Goal: Complete application form: Complete application form

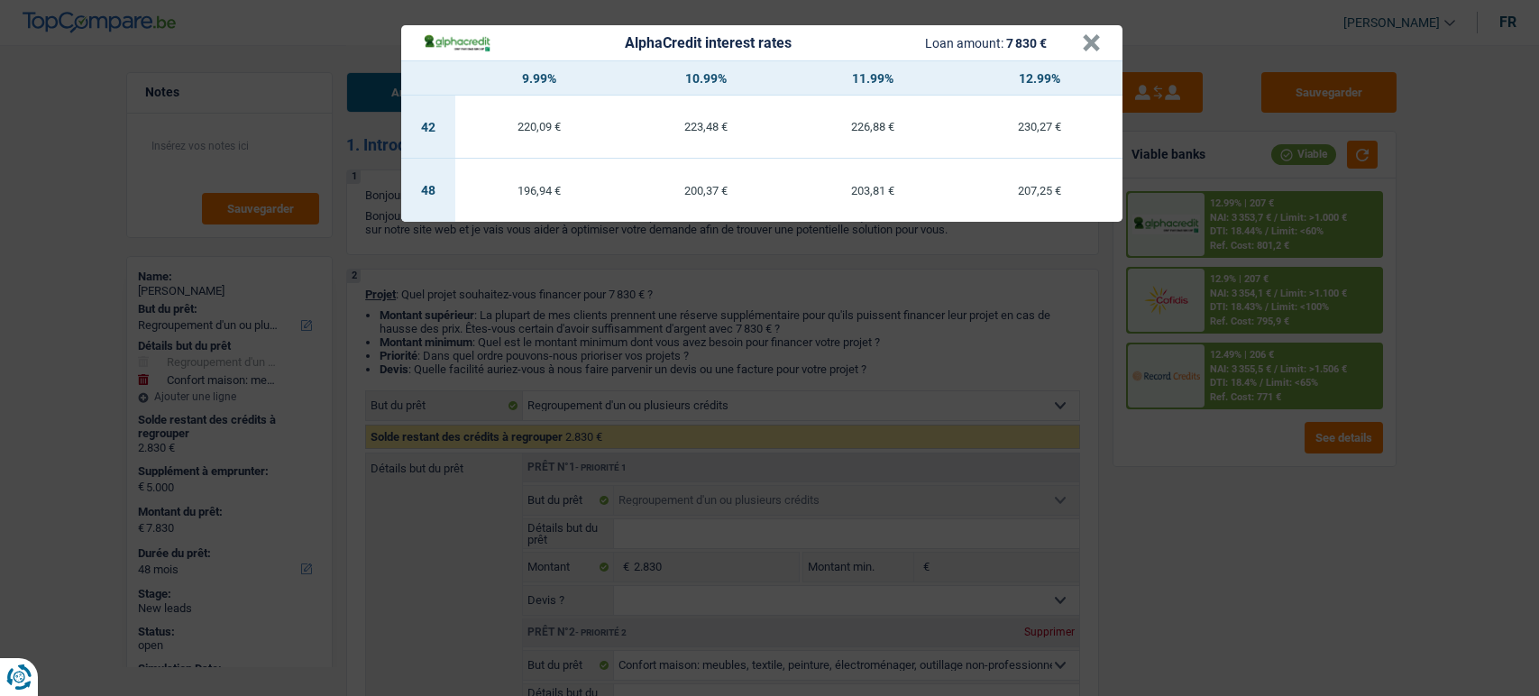
select select "refinancing"
select select "household"
select select "48"
select select "refinancing"
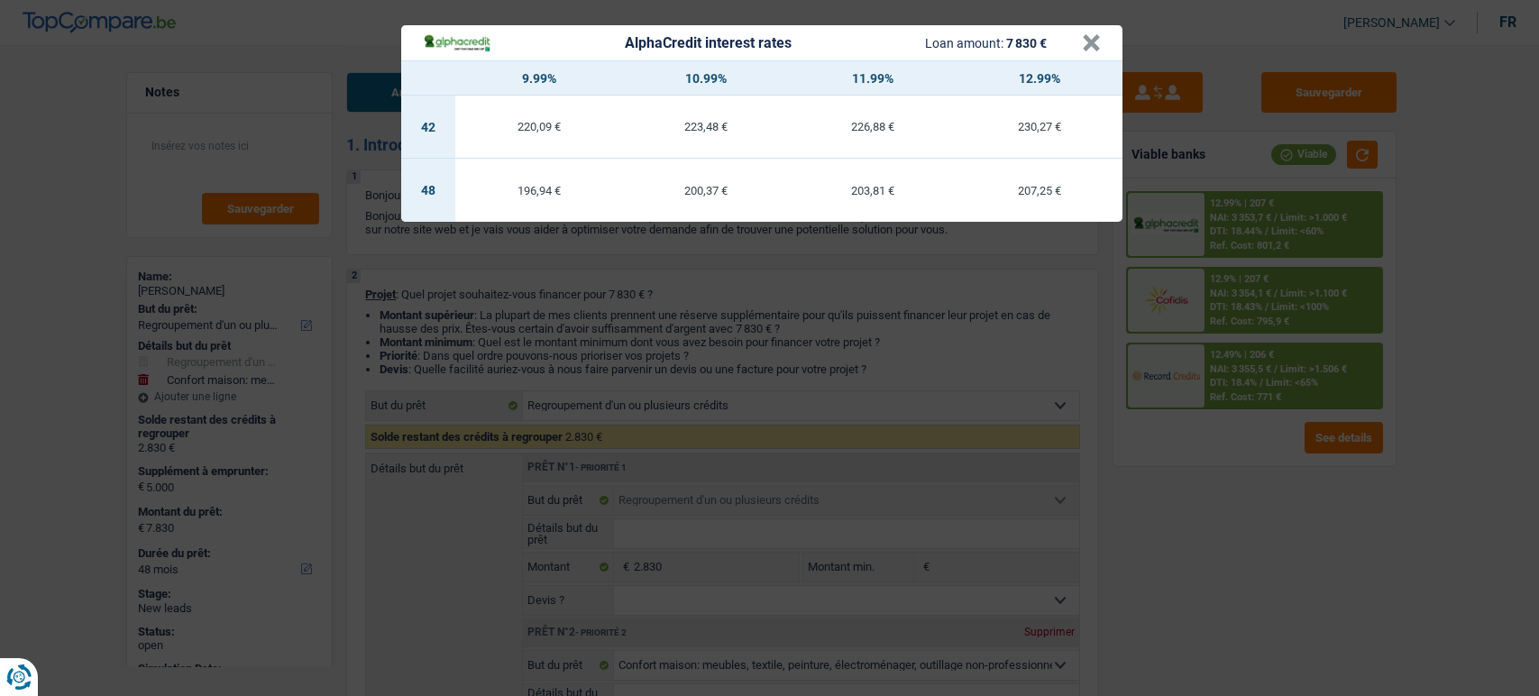
select select "refinancing"
select select "household"
select select "48"
select select "retired"
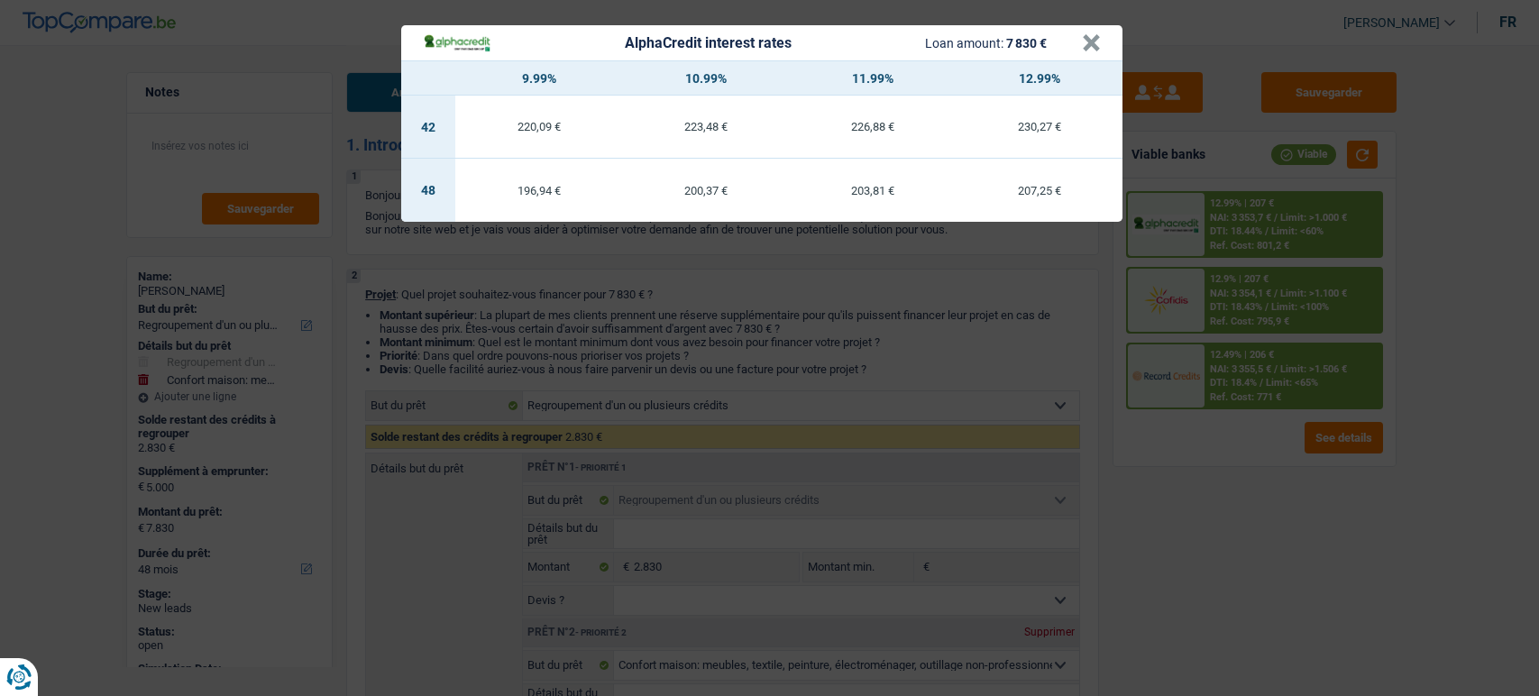
select select "pension"
select select "ownerWithoutMortgage"
select select "personalLoan"
select select "homeFurnishingOrRelocation"
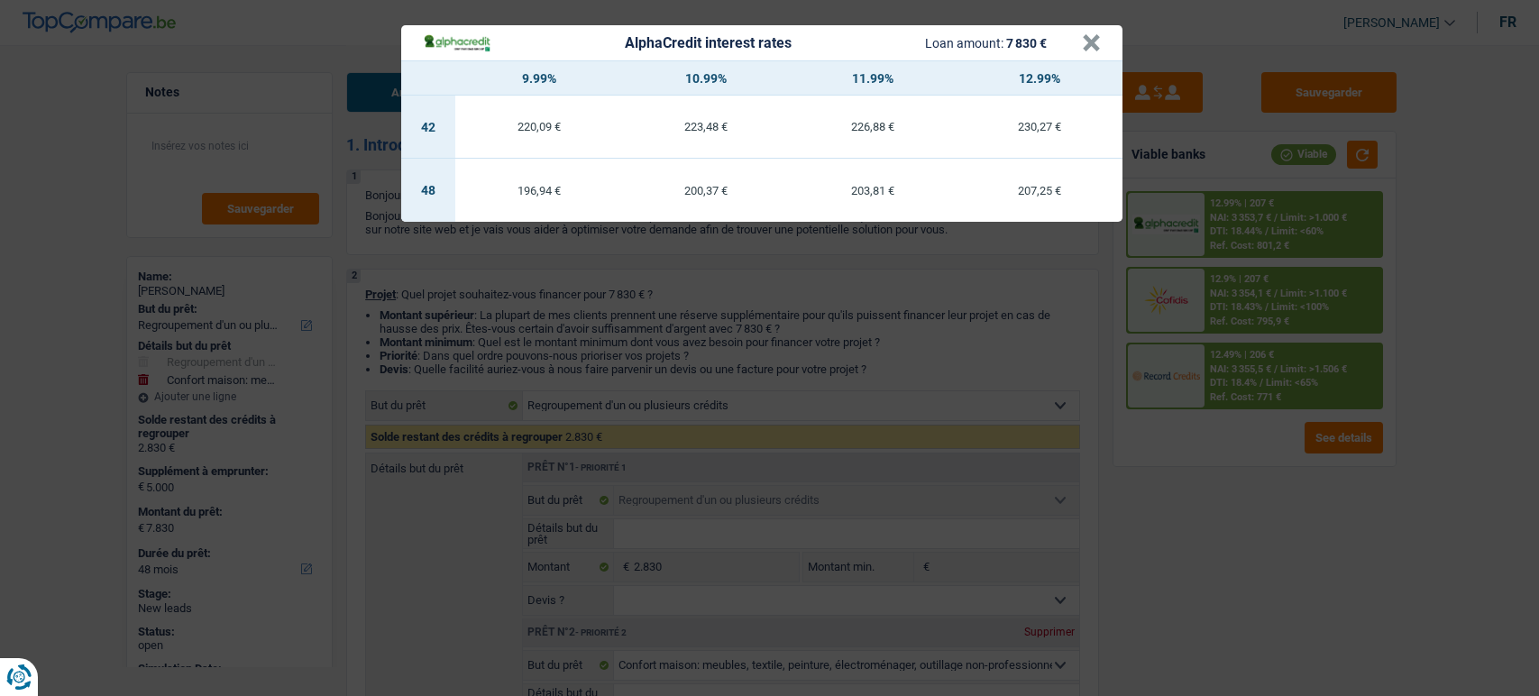
select select "48"
select select "personalLoan"
select select "medicalFees"
select select "48"
select select "renovationLoan"
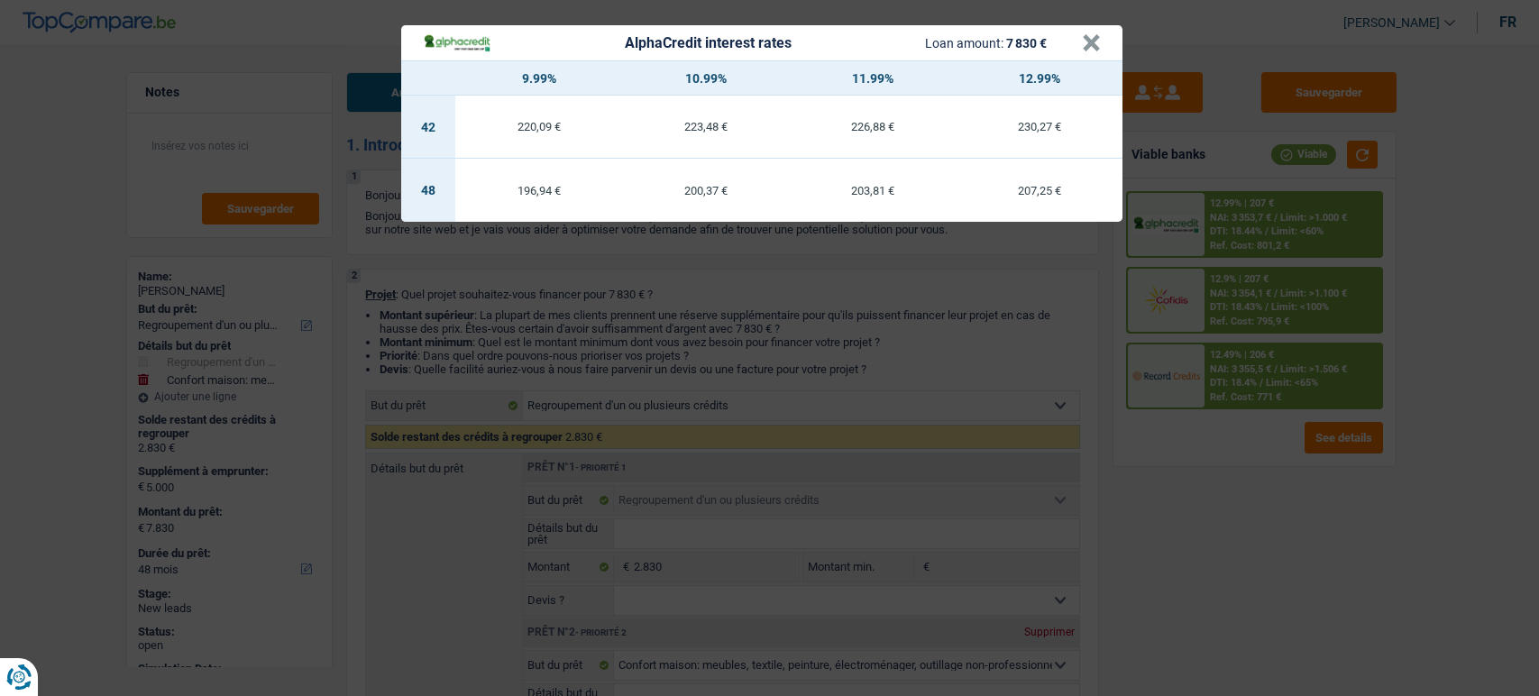
select select "84"
select select "cardOrCredit"
select select "refinancing"
select select "household"
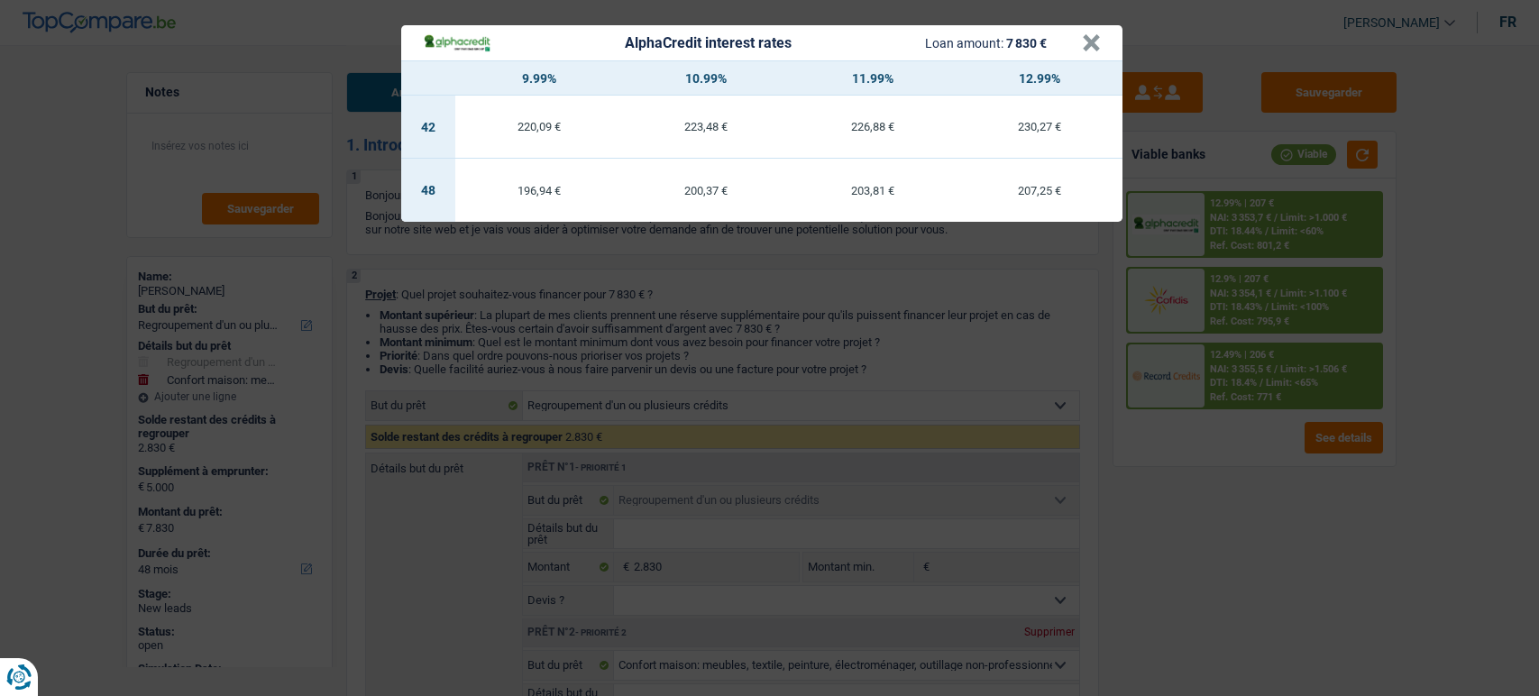
select select "48"
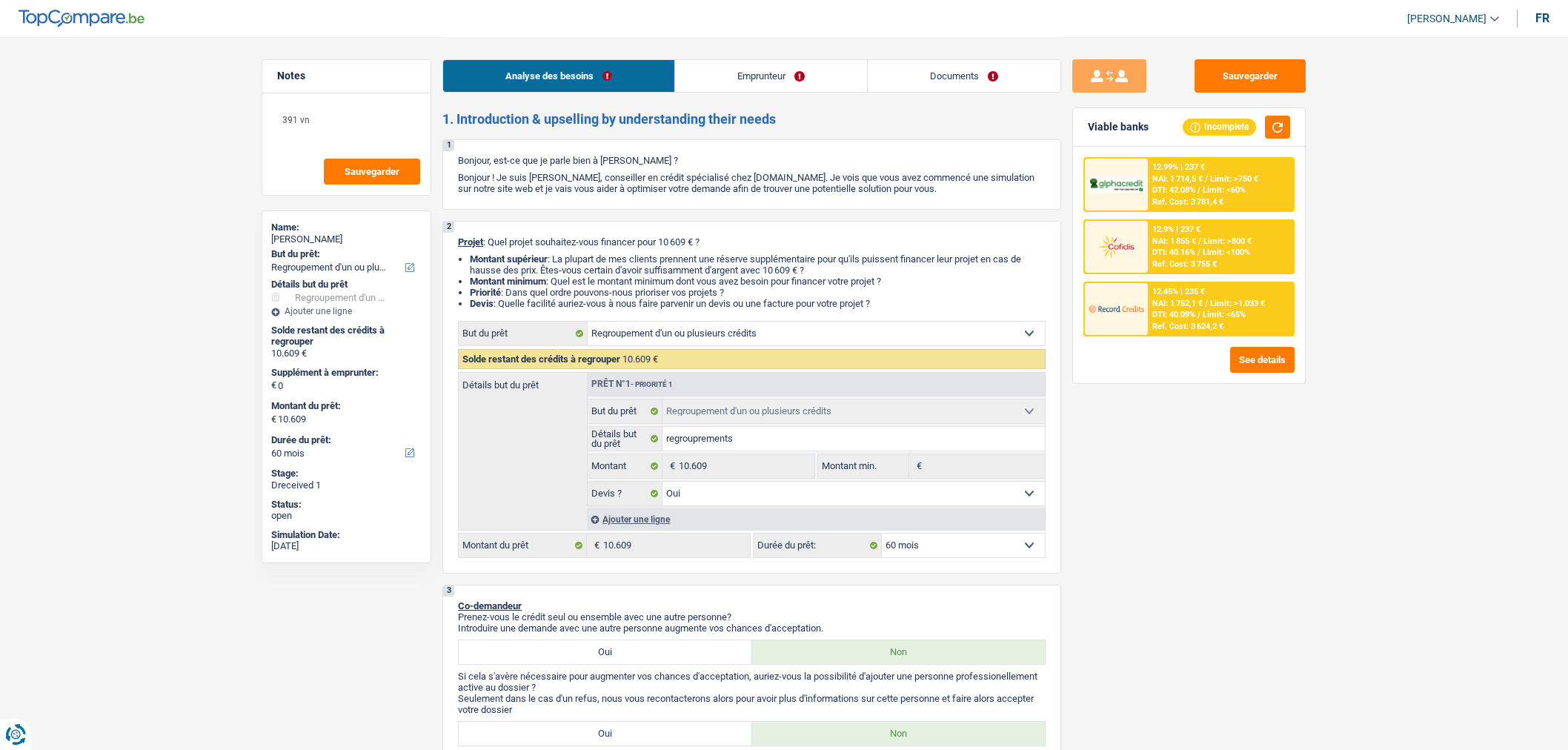
select select "refinancing"
select select "60"
select select "refinancing"
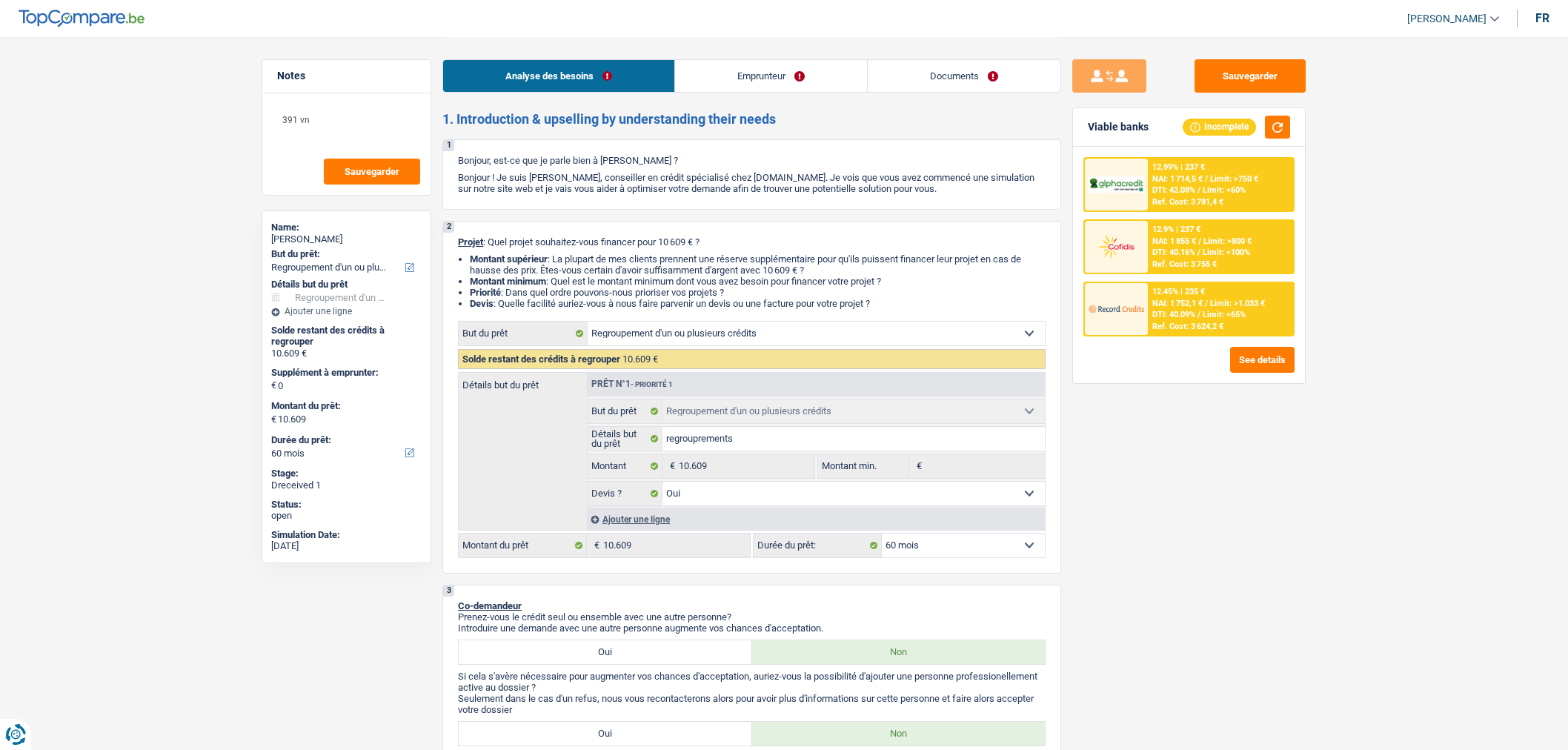
select select "yes"
select select "60"
select select "invalid"
select select "disabilityPension"
select select "rentalIncome"
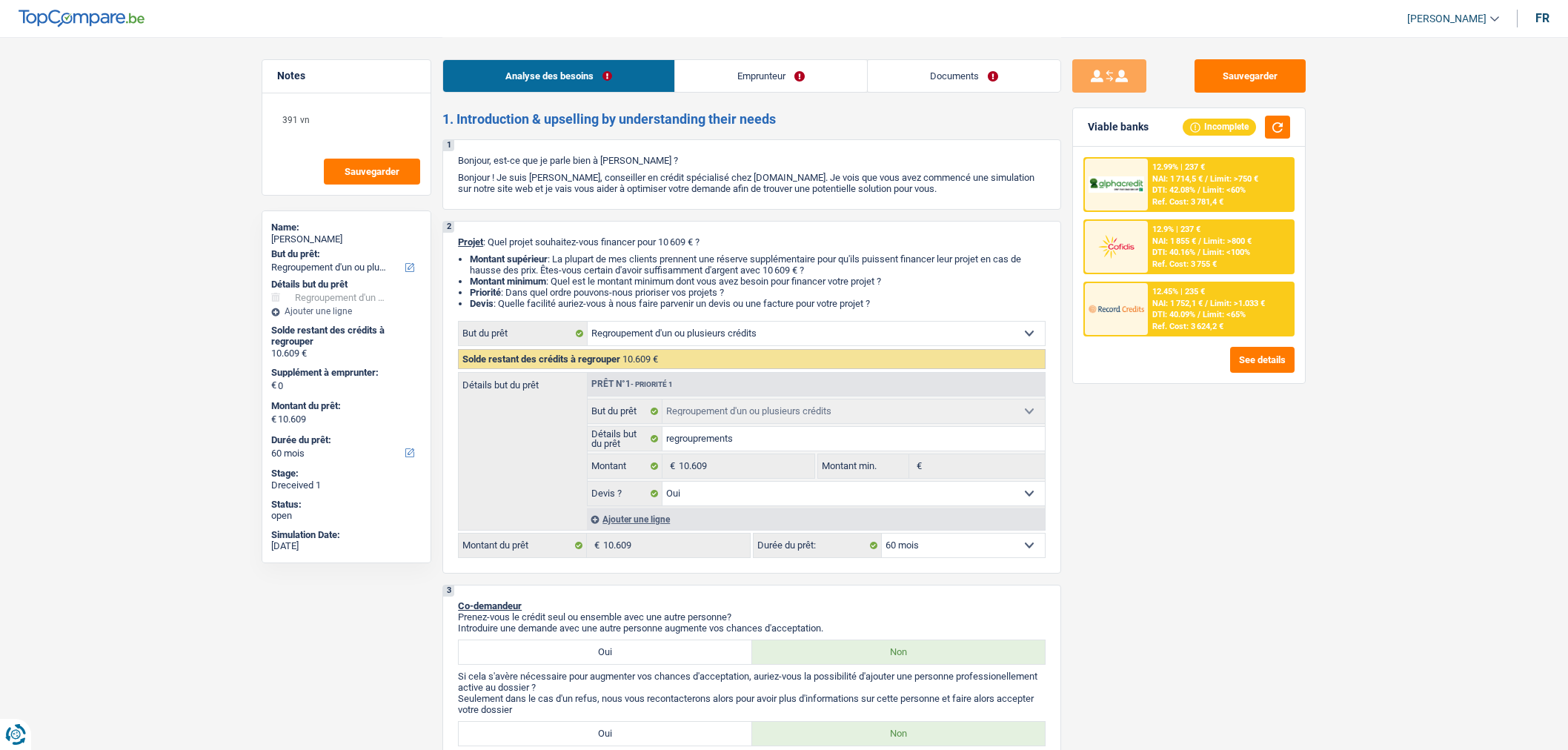
select select "ownerWithMortgage"
select select "personalLoan"
select select "medicalFees"
select select "42"
select select "personalLoan"
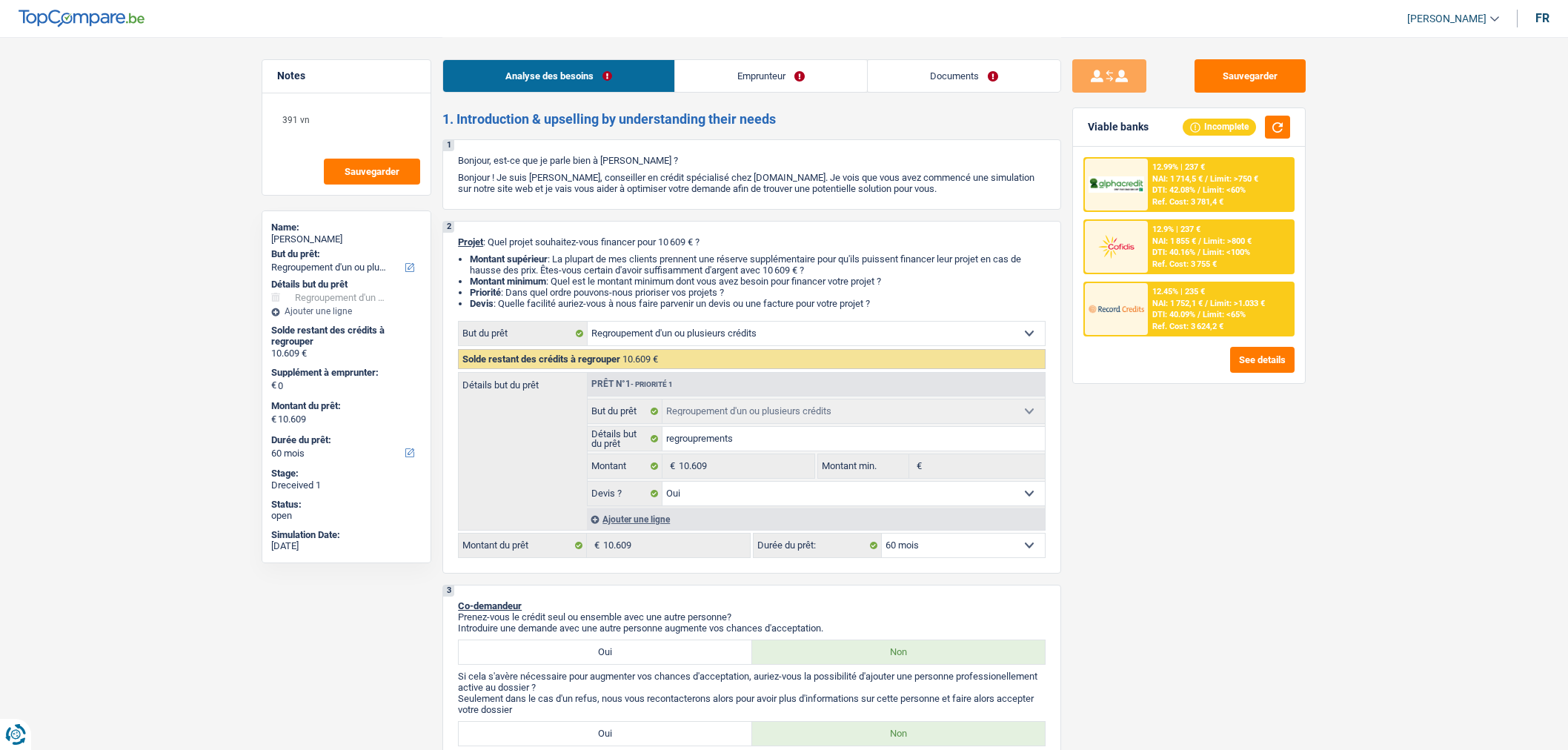
select select "medicalFees"
select select "60"
select select "mortgage"
select select "120"
select select "carLoan"
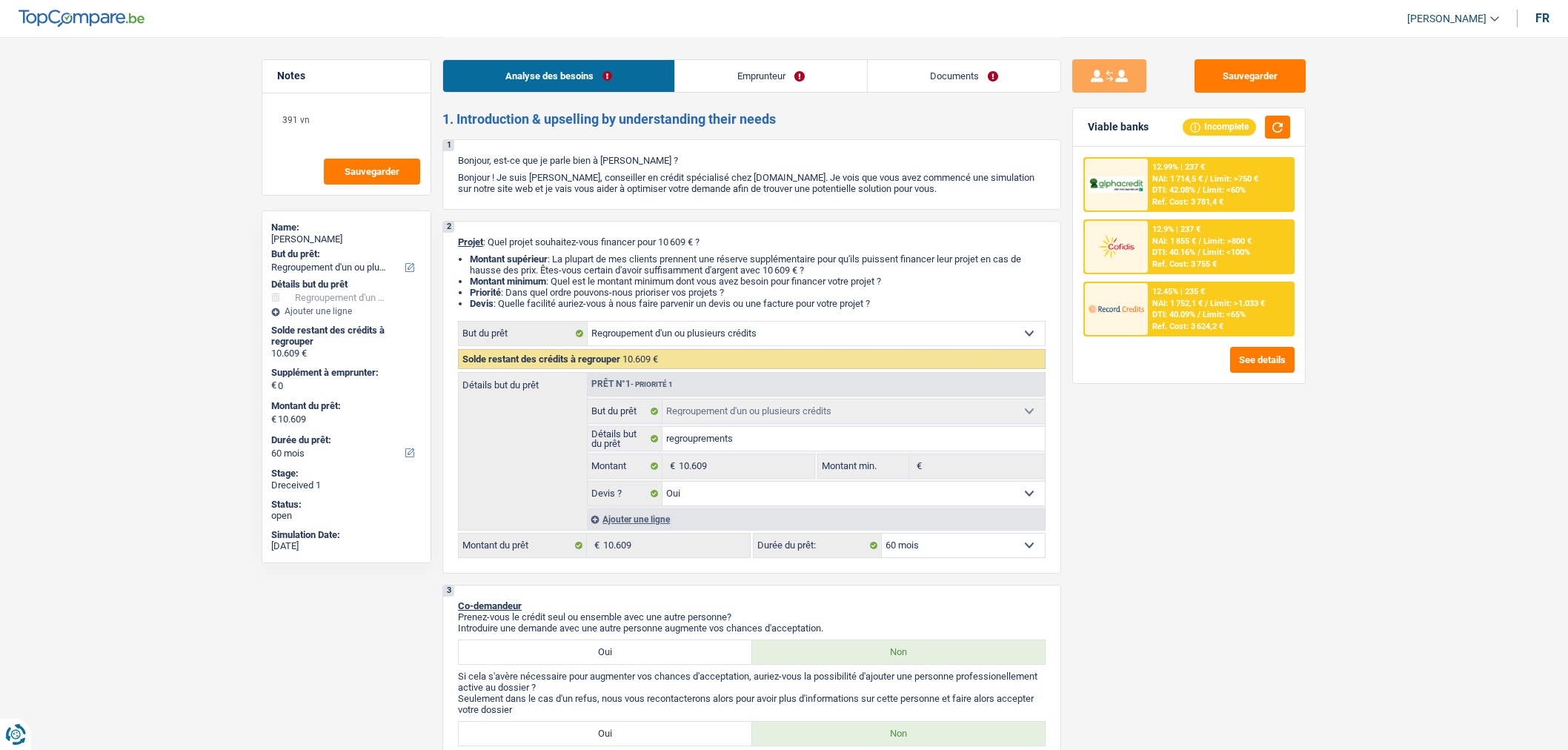
select select "96"
select select "refinancing"
select select "yes"
select select "60"
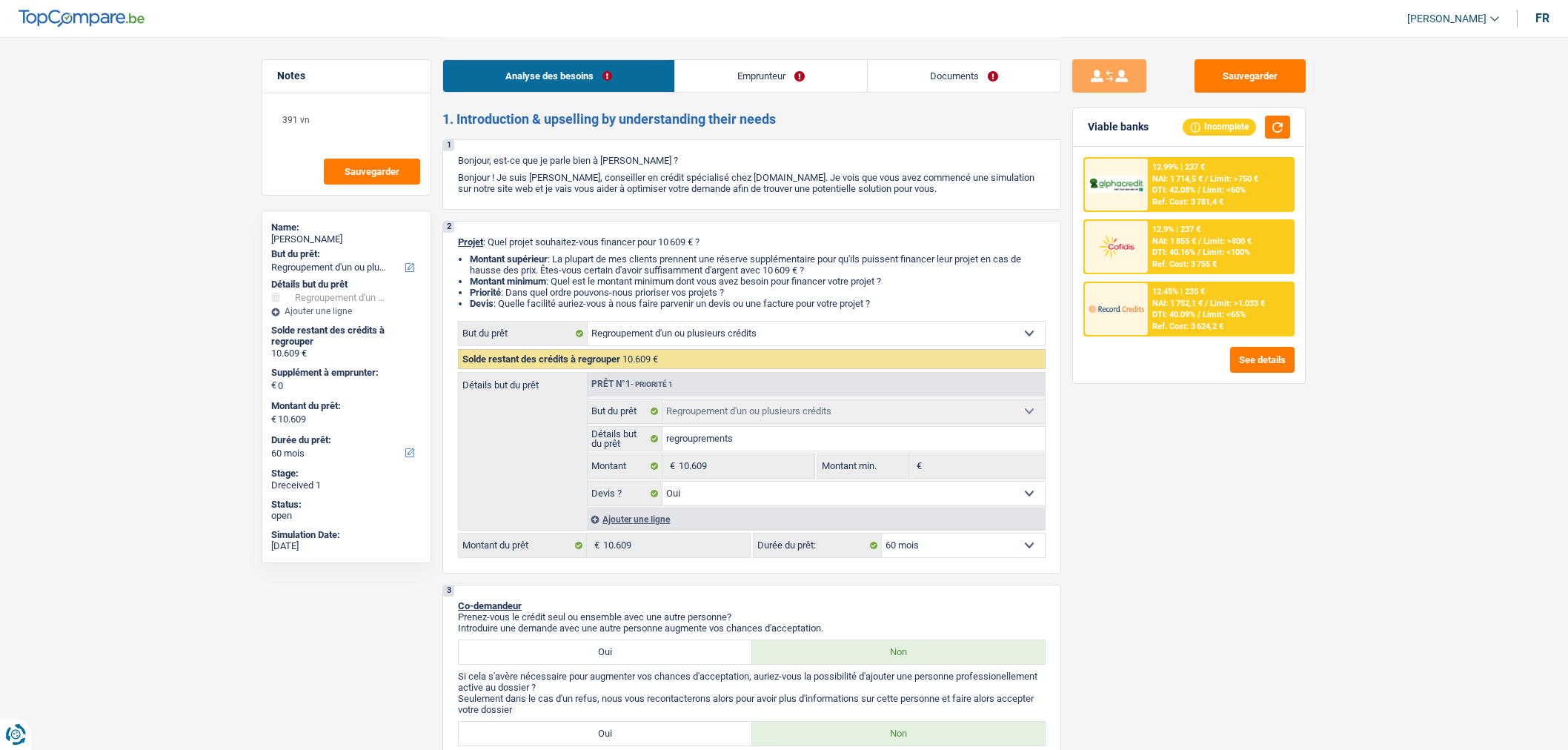
select select "invalid"
select select "disabilityPension"
select select "rentalIncome"
select select "solidaris"
select select "BE"
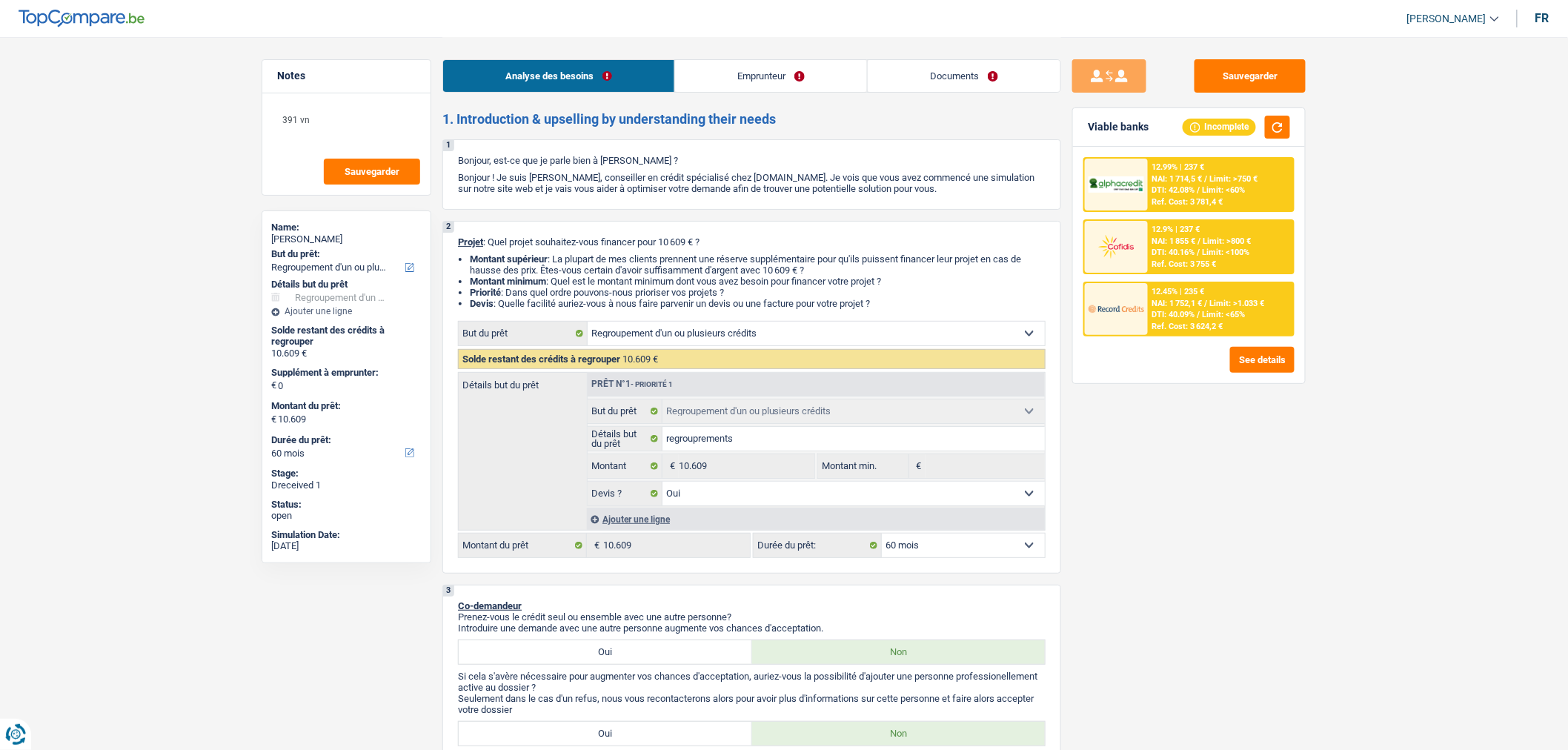
click at [785, 77] on link "Emprunteur" at bounding box center [770, 76] width 192 height 32
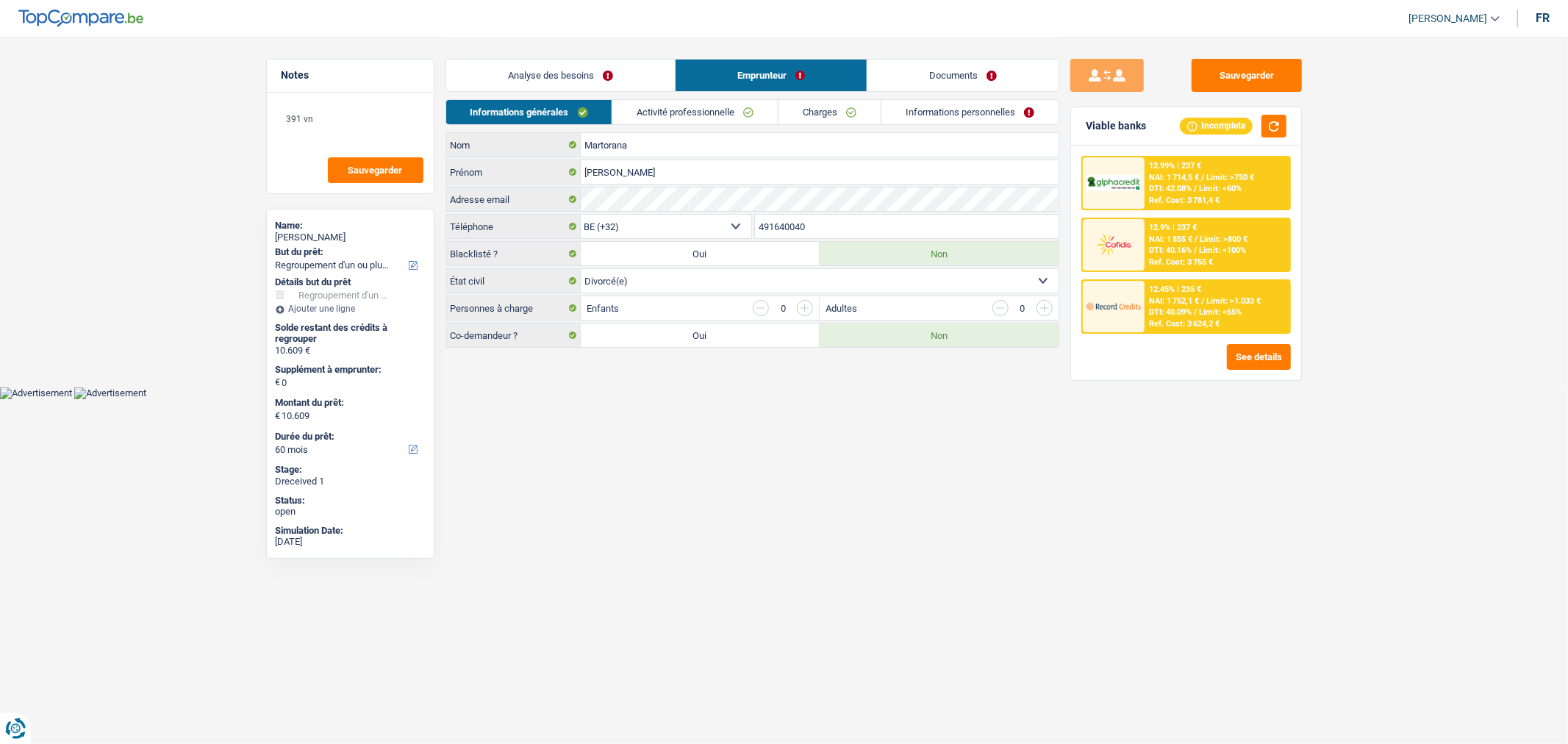
click at [742, 108] on link "Activité professionnelle" at bounding box center [695, 113] width 166 height 24
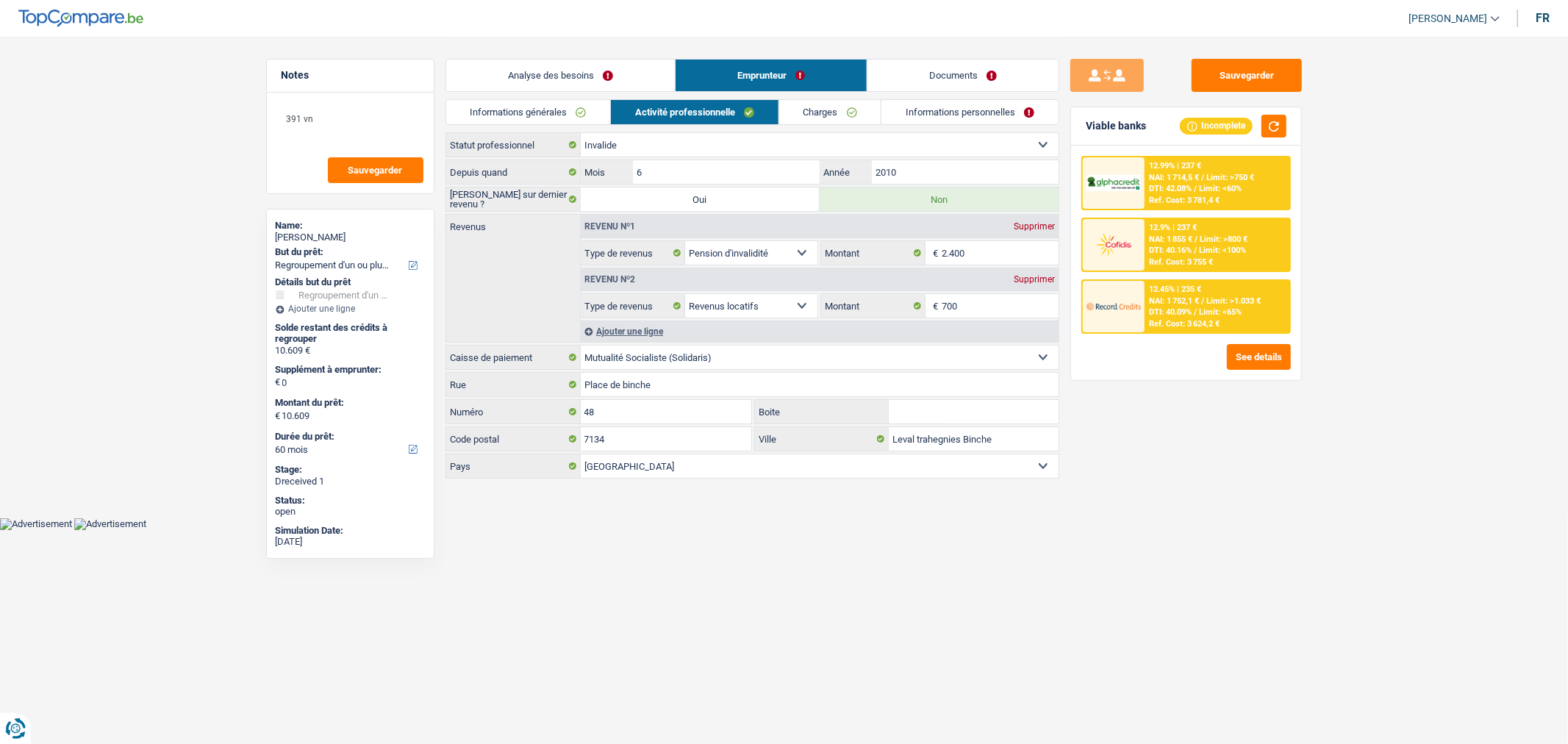
click at [555, 76] on link "Analyse des besoins" at bounding box center [560, 75] width 228 height 32
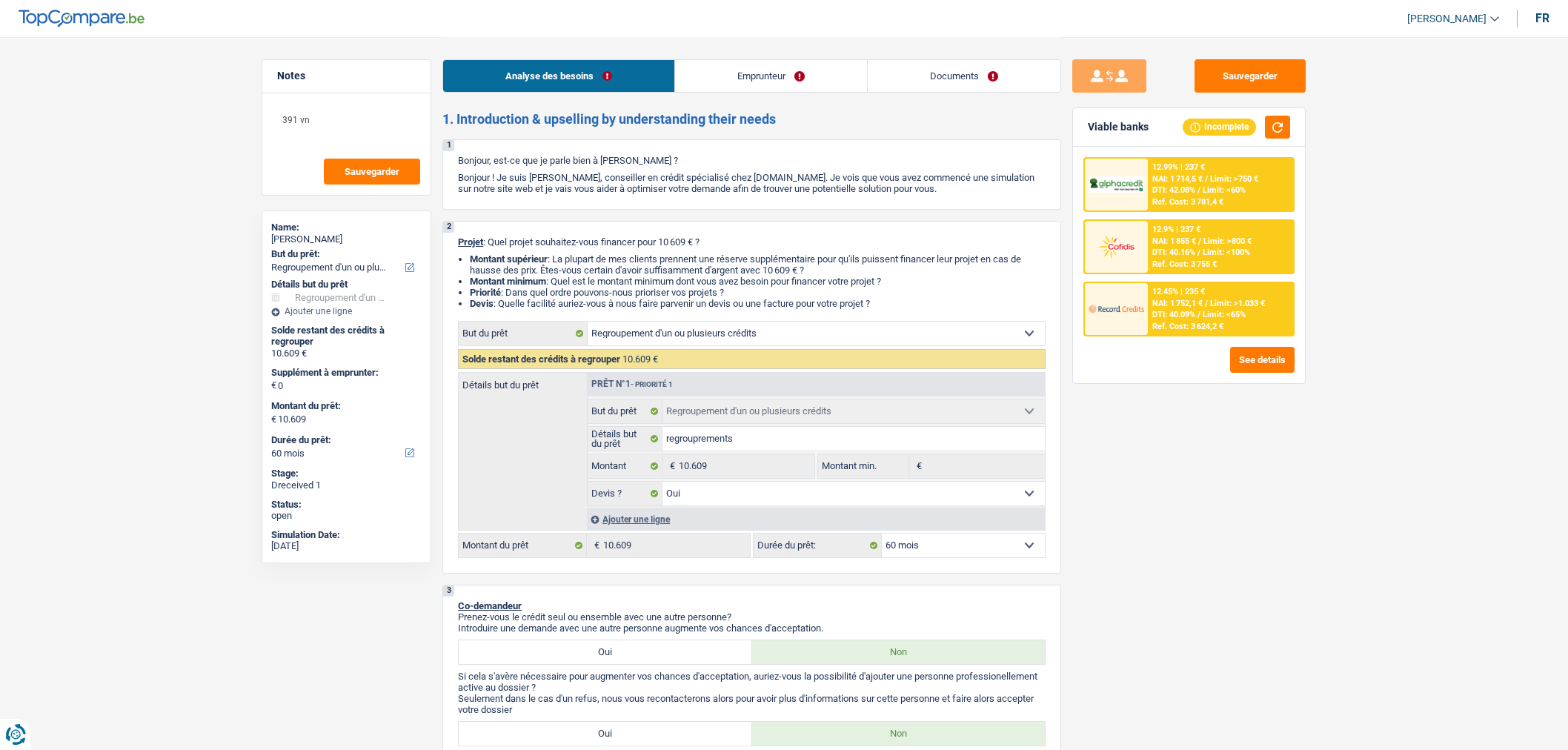
select select "refinancing"
select select "60"
select select "refinancing"
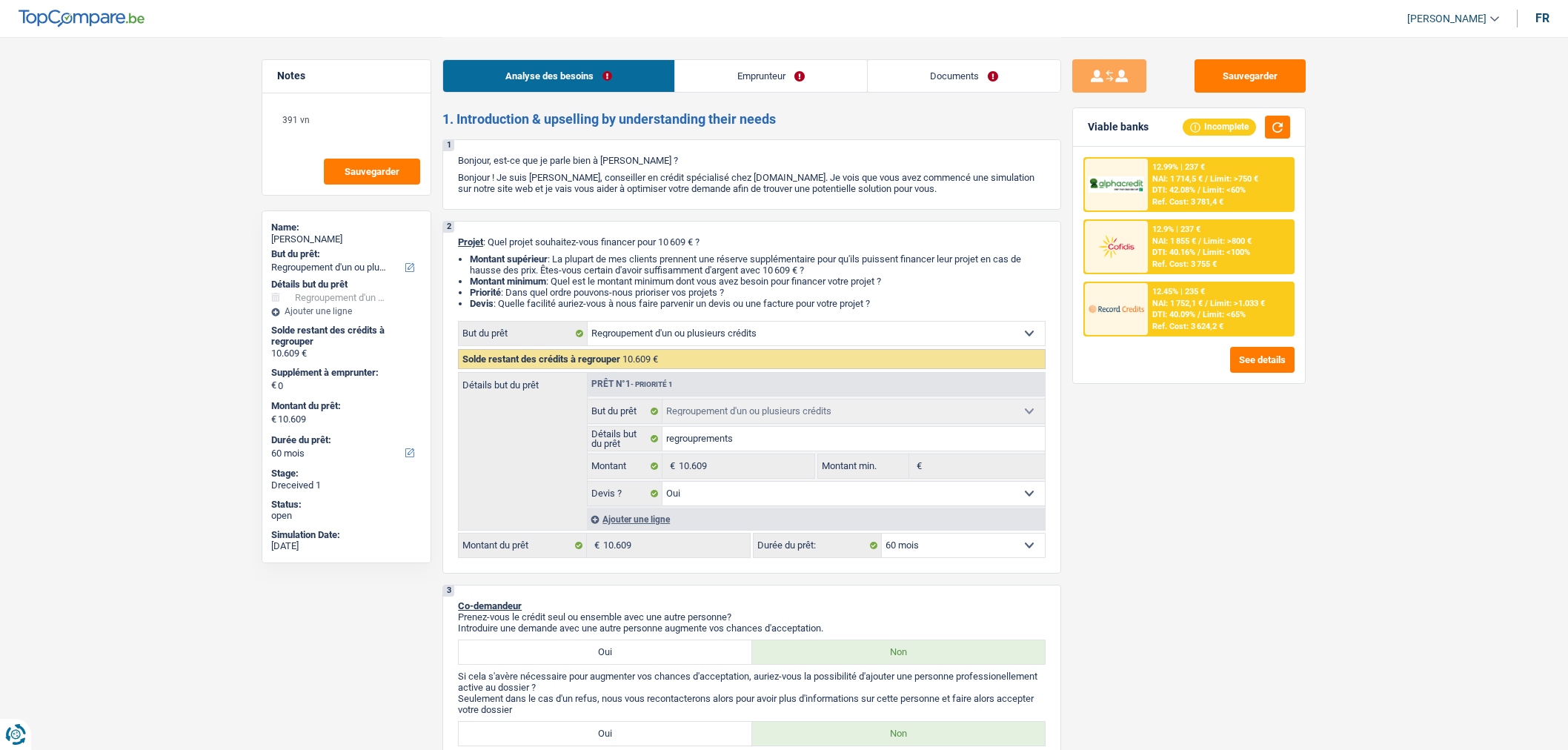
select select "yes"
select select "60"
select select "invalid"
select select "disabilityPension"
select select "rentalIncome"
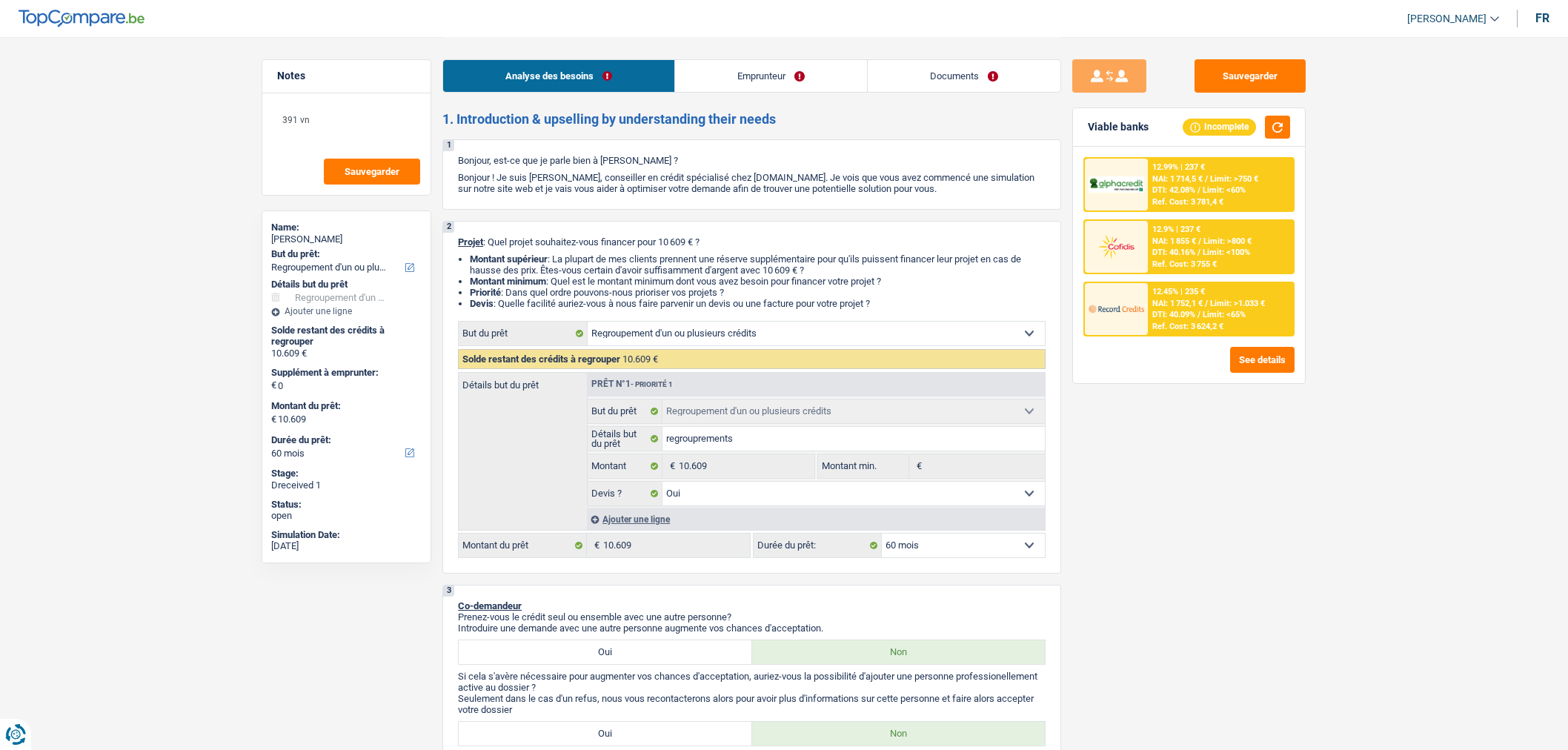
select select "ownerWithMortgage"
select select "personalLoan"
select select "medicalFees"
select select "42"
select select "personalLoan"
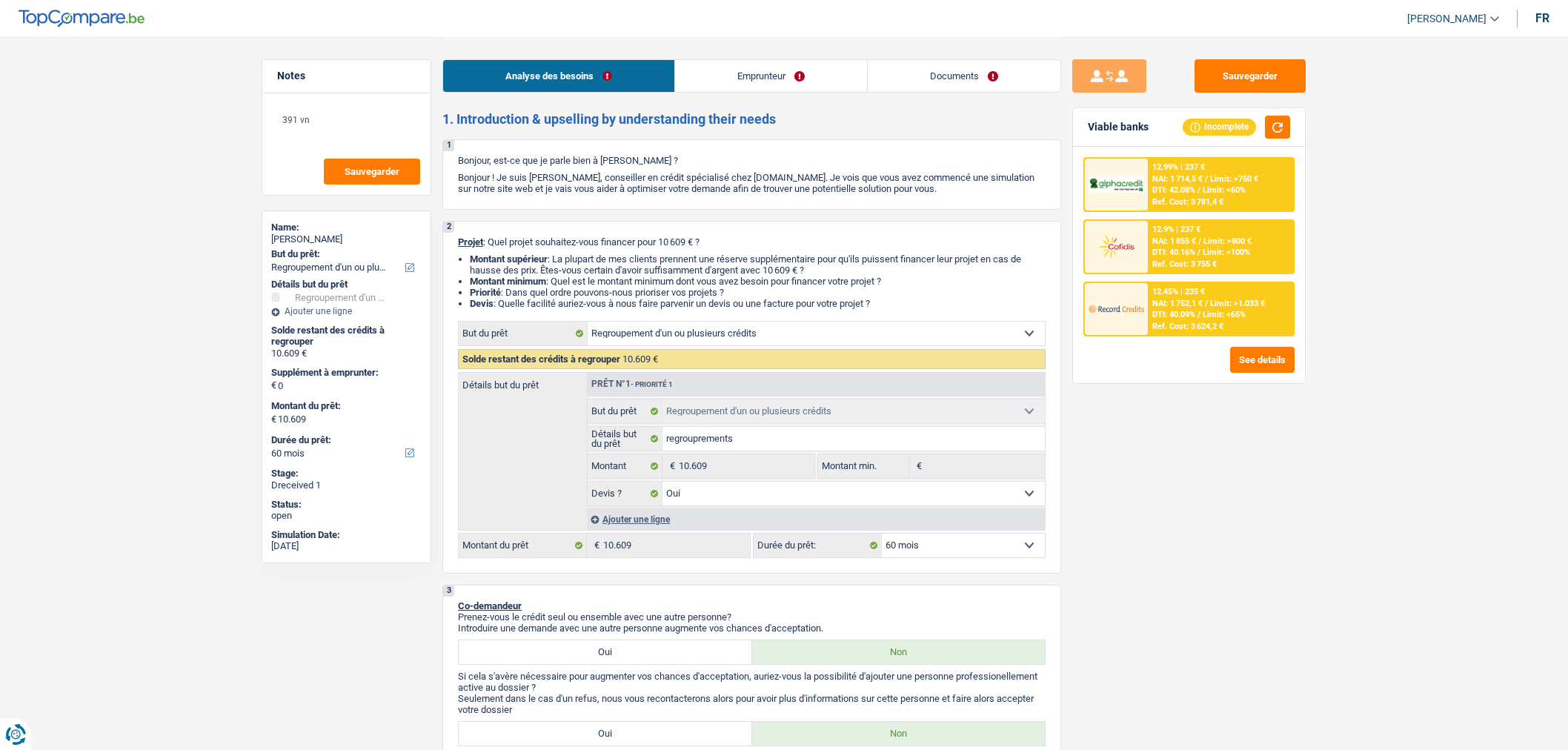
select select "medicalFees"
select select "60"
select select "mortgage"
select select "120"
select select "carLoan"
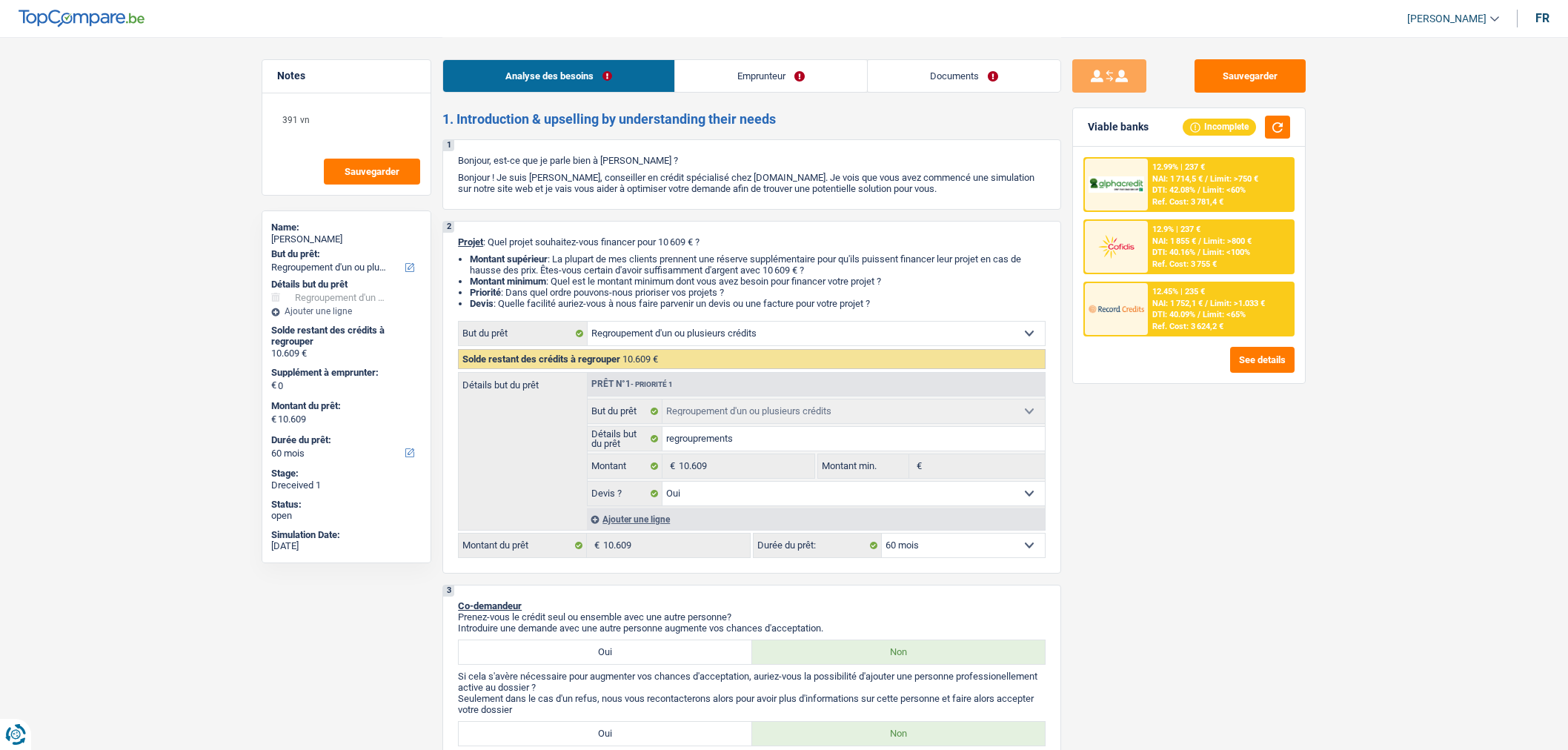
select select "96"
select select "refinancing"
select select "yes"
select select "60"
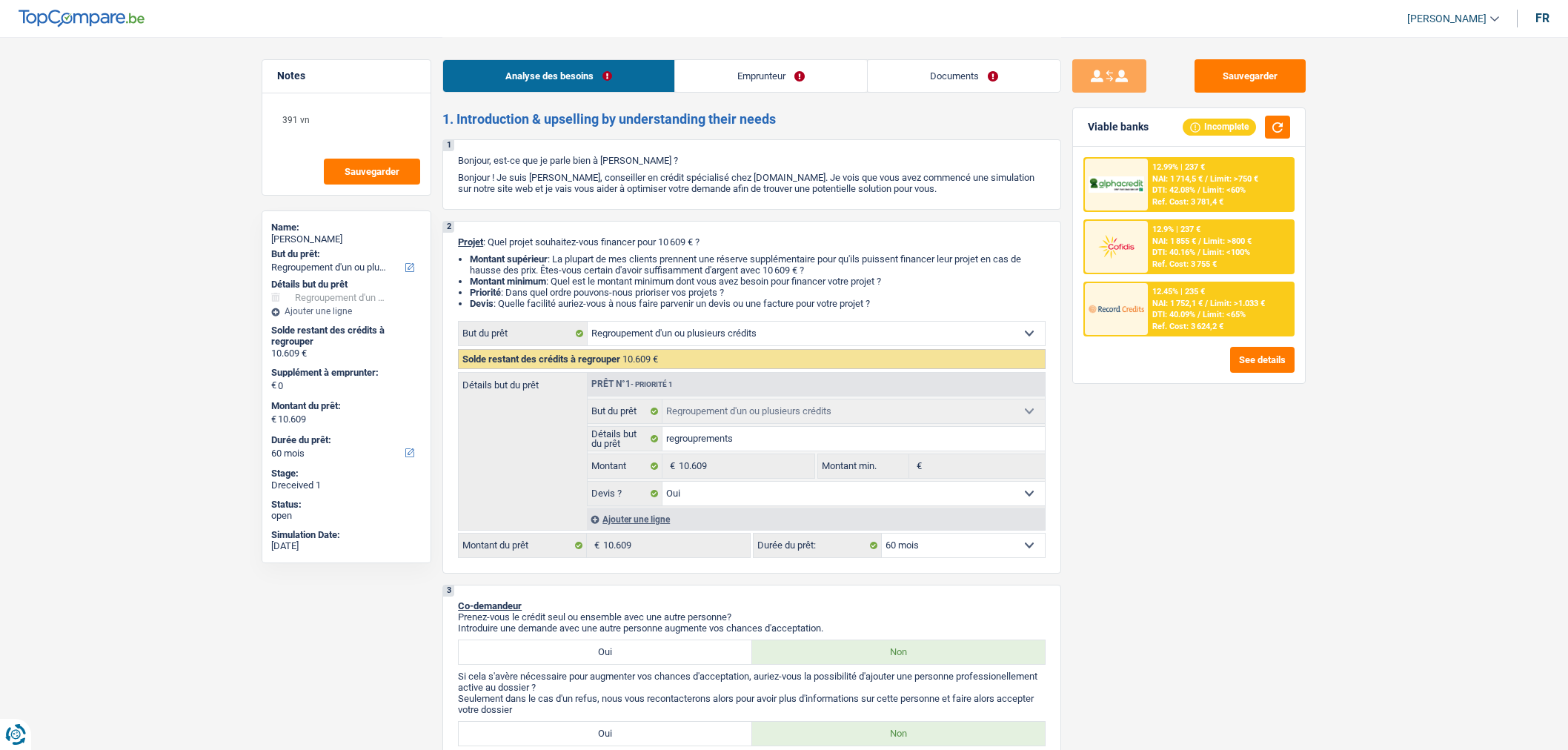
select select "32"
select select "divorced"
click at [733, 74] on link "Emprunteur" at bounding box center [770, 76] width 192 height 32
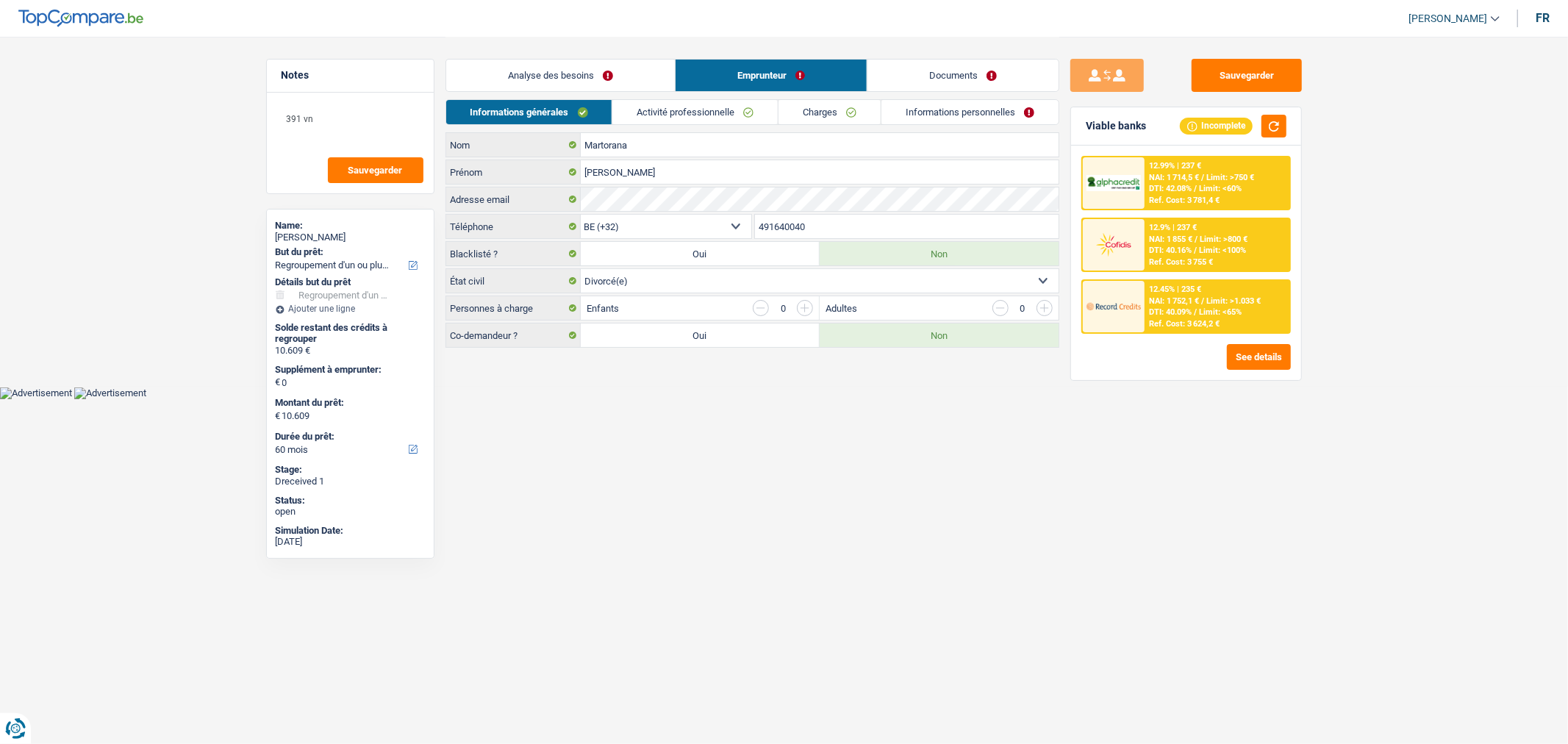
click at [945, 120] on link "Informations personnelles" at bounding box center [970, 113] width 177 height 24
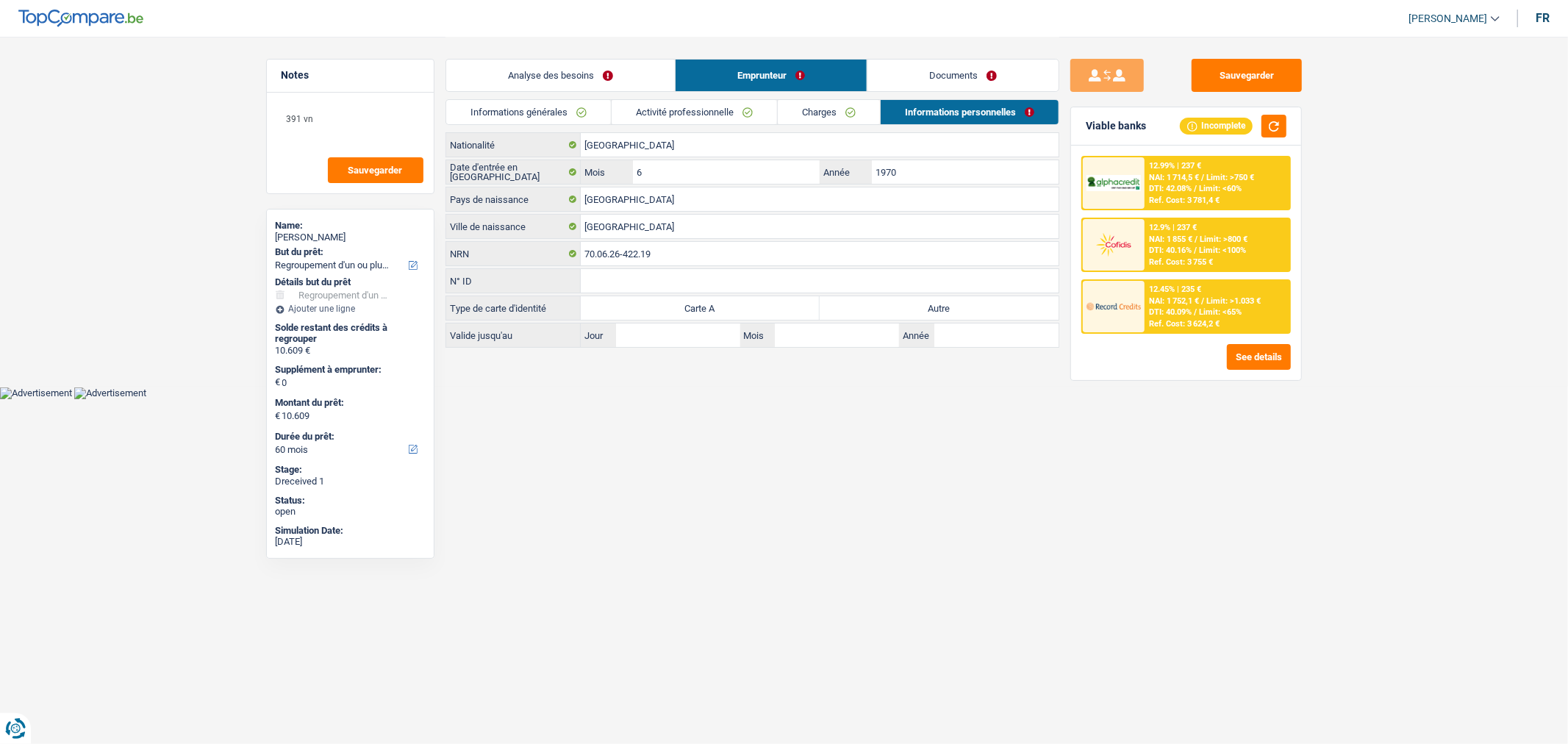
click at [921, 86] on link "Documents" at bounding box center [963, 75] width 191 height 32
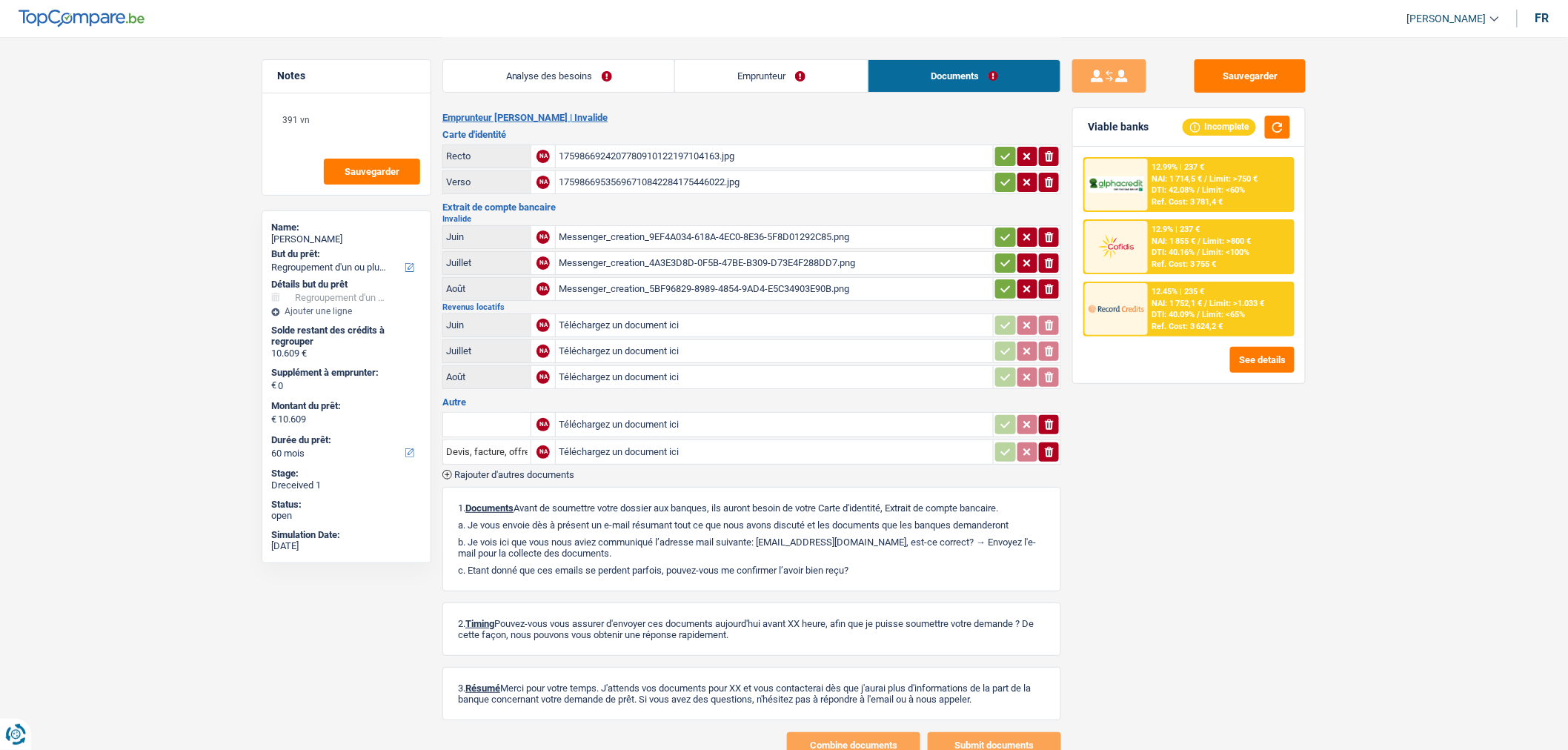
click at [835, 228] on div "Messenger_creation_9EF4A034-618A-4EC0-8E36-5F8D01292C85.png" at bounding box center [775, 237] width 432 height 22
click at [624, 319] on input "Téléchargez un document ici" at bounding box center [775, 325] width 432 height 22
type input "C:\fakepath\1000001097.png"
click at [712, 342] on input "Téléchargez un document ici" at bounding box center [775, 351] width 432 height 22
type input "C:\fakepath\1000001098.png"
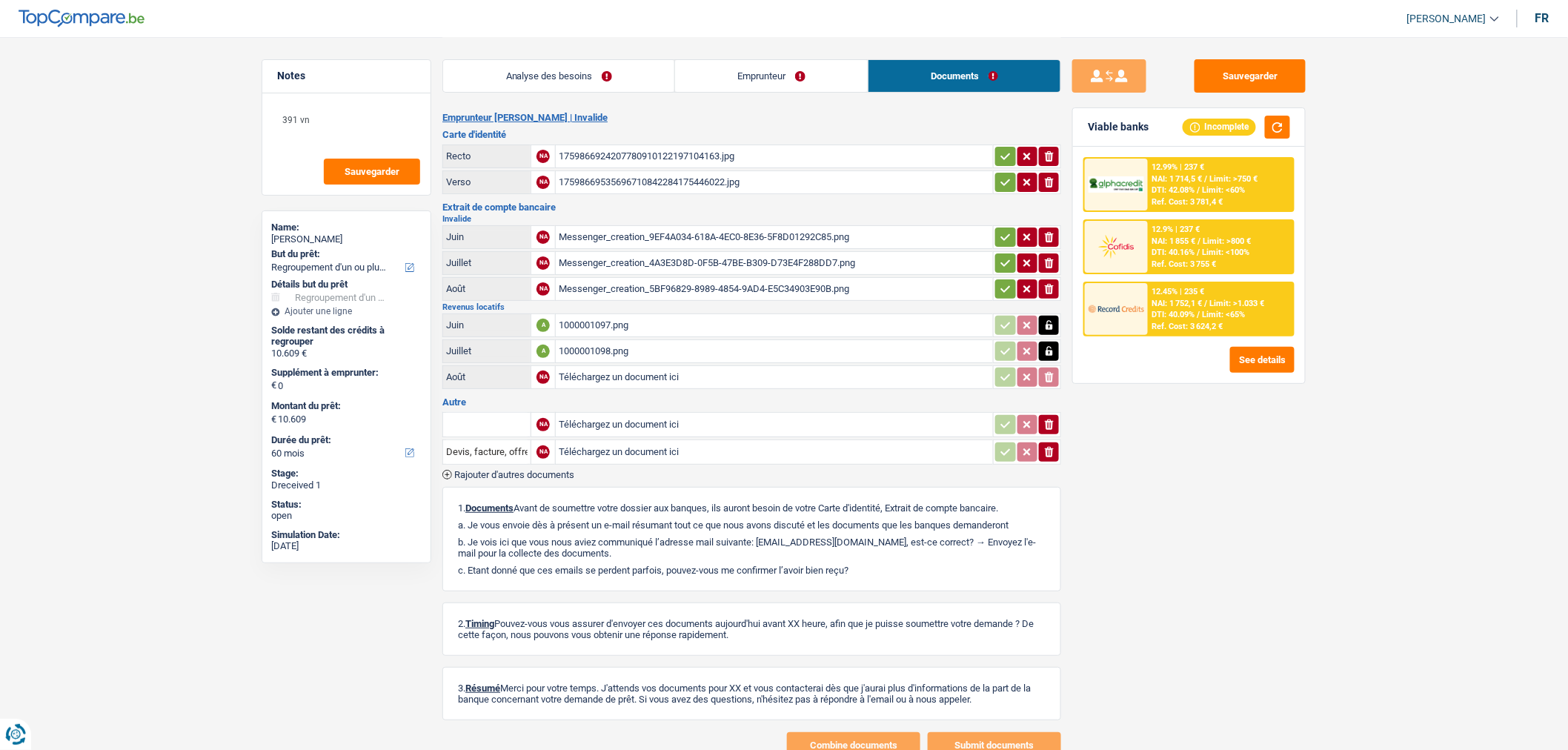
click at [602, 376] on input "Téléchargez un document ici" at bounding box center [775, 377] width 432 height 22
type input "C:\fakepath\1000001096.png"
click at [1245, 85] on button "Sauvegarder" at bounding box center [1250, 76] width 111 height 34
click at [1271, 84] on button "Sauvegarder" at bounding box center [1250, 76] width 111 height 34
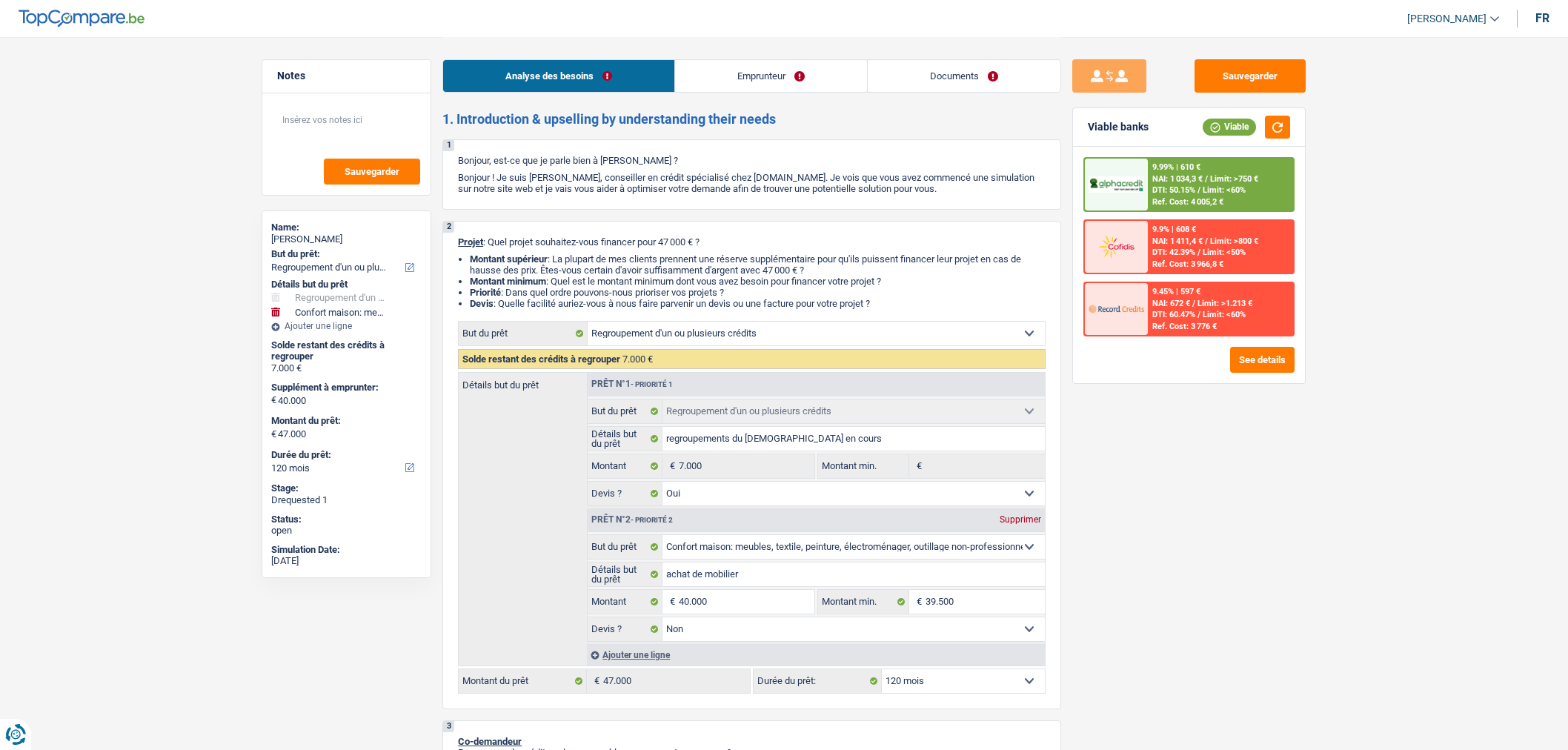
select select "refinancing"
select select "household"
select select "120"
select select "refinancing"
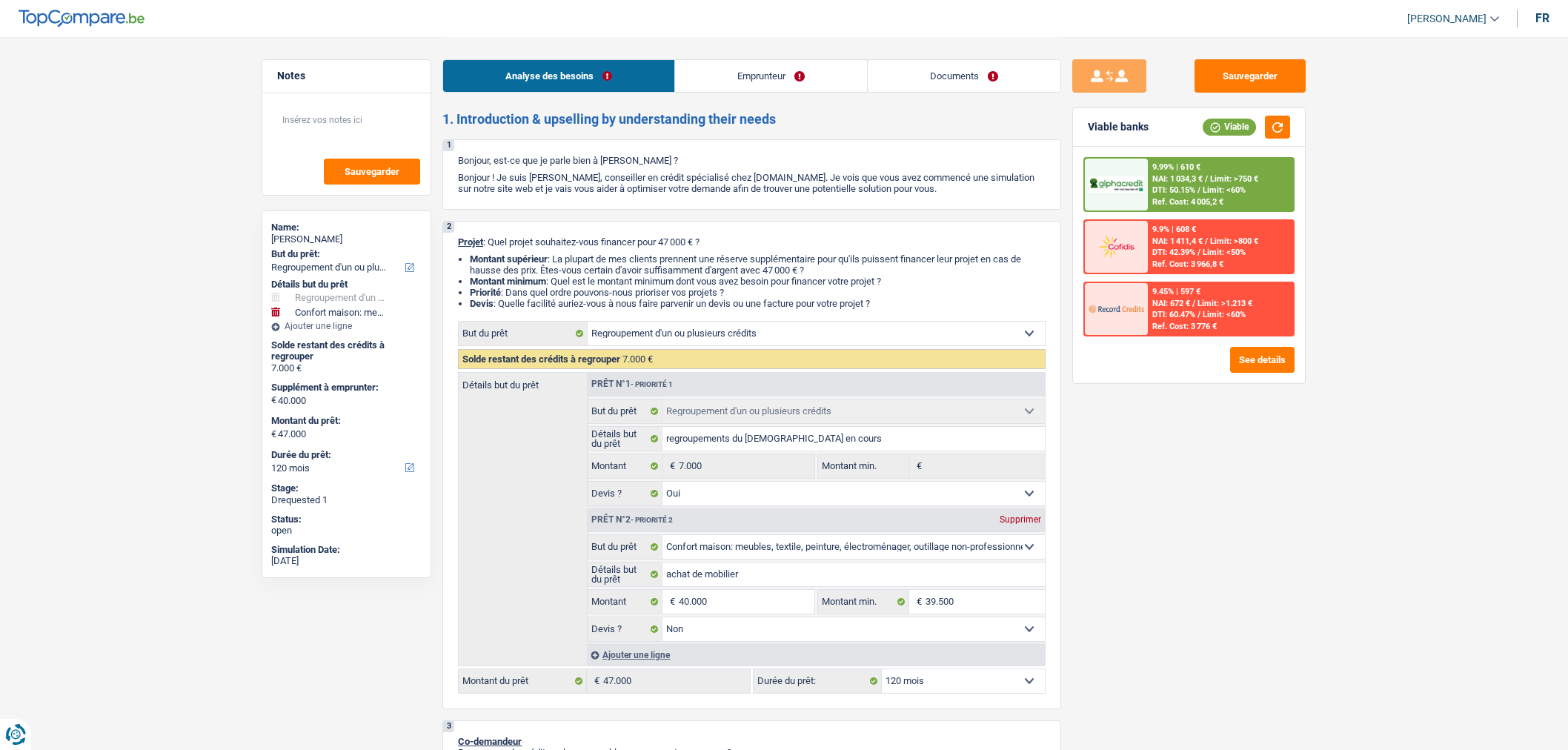
select select "refinancing"
select select "yes"
select select "household"
select select "false"
select select "120"
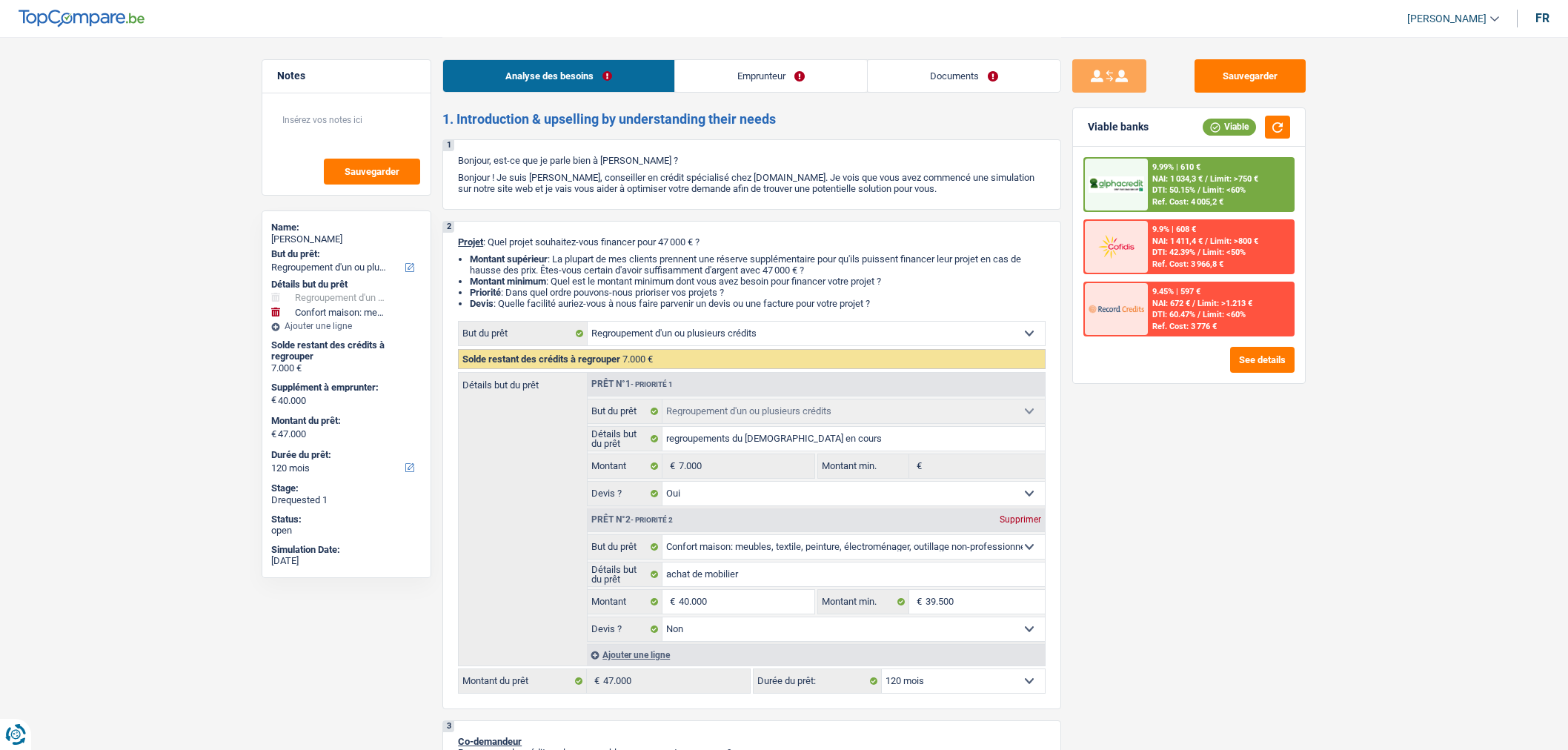
select select "unemployed"
select select "familyAllowances"
select select "unemployment"
select select "alimony"
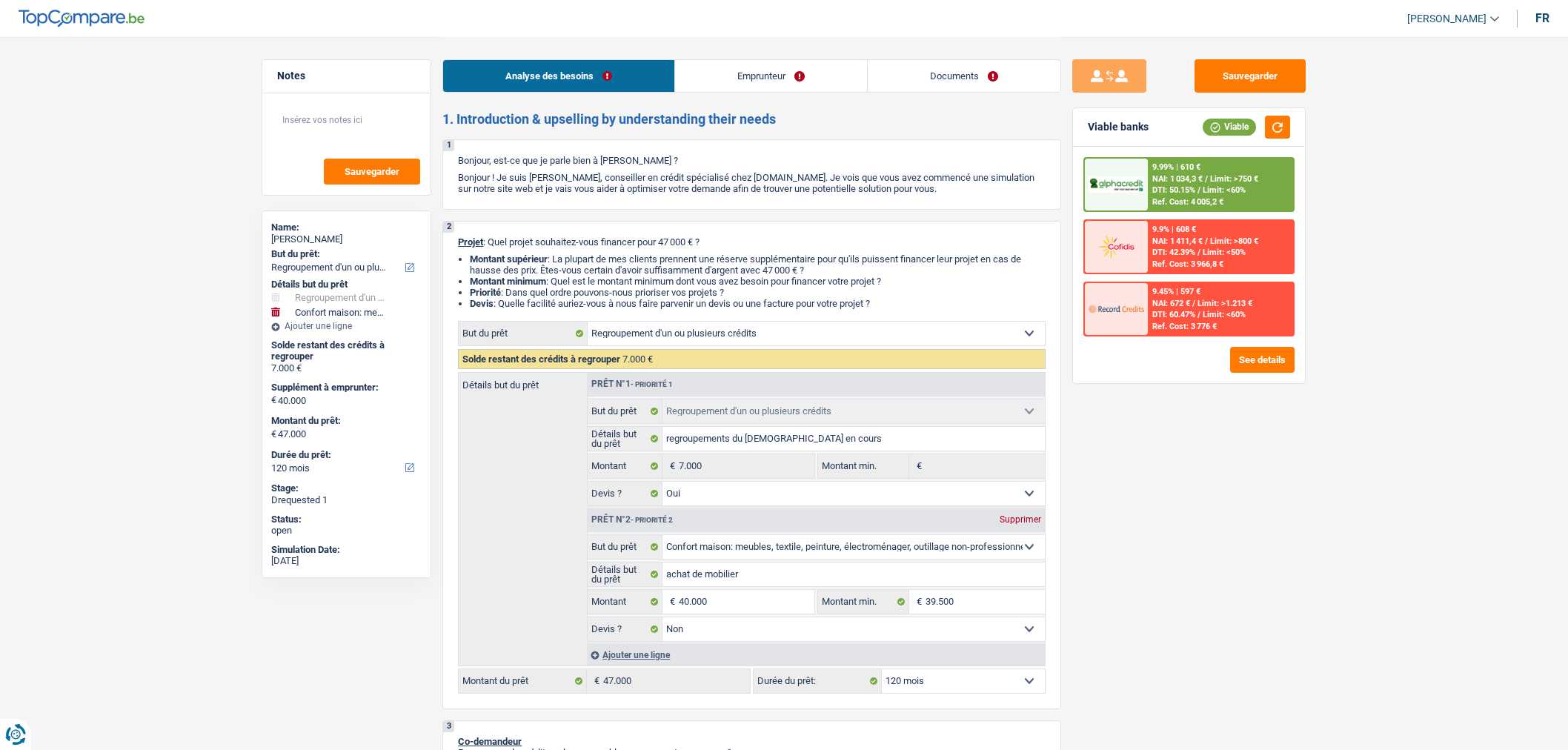
select select "rents"
select select "personalLoan"
select select "homeFurnishingOrRelocation"
select select "48"
select select "refinancing"
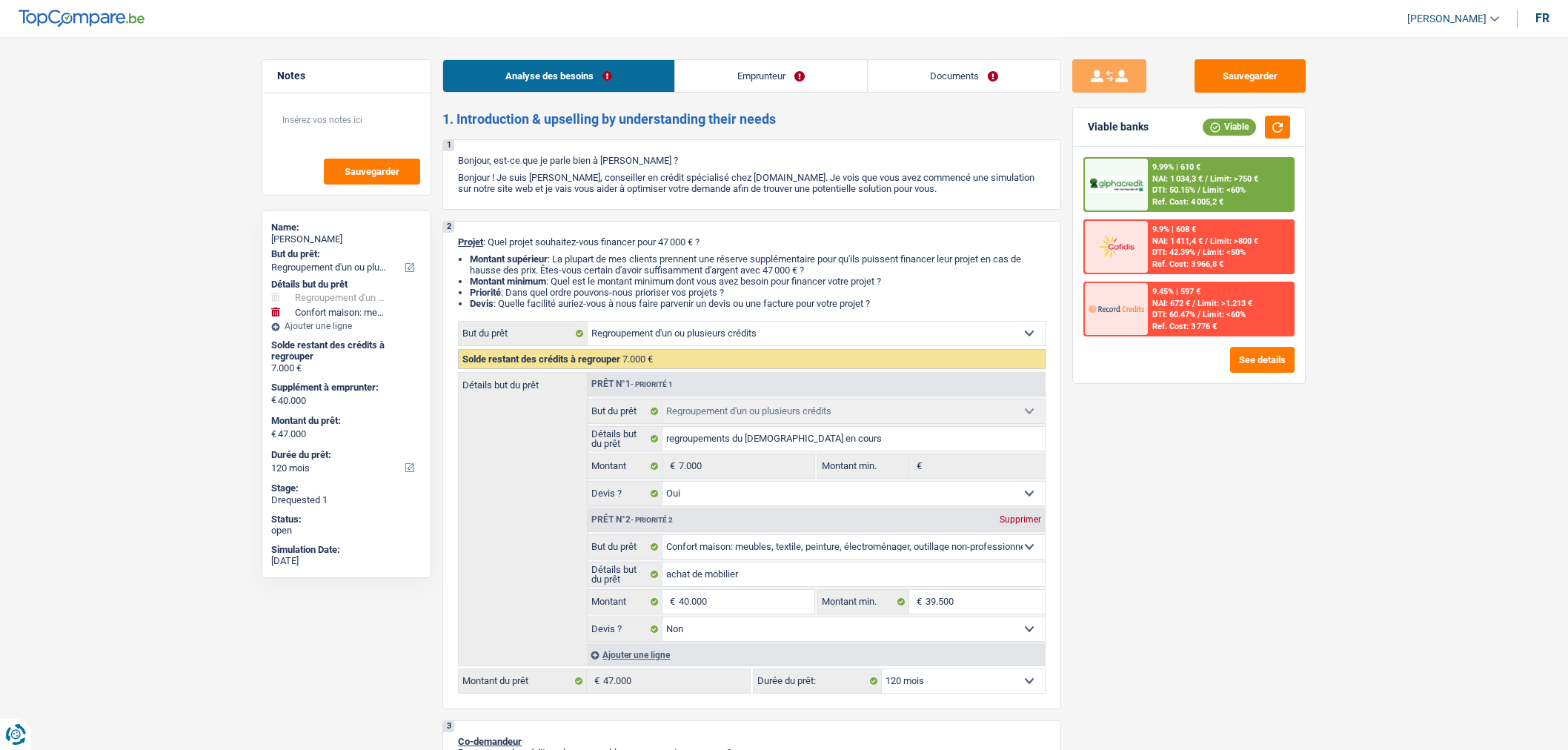
select select "refinancing"
select select "yes"
select select "household"
select select "false"
select select "120"
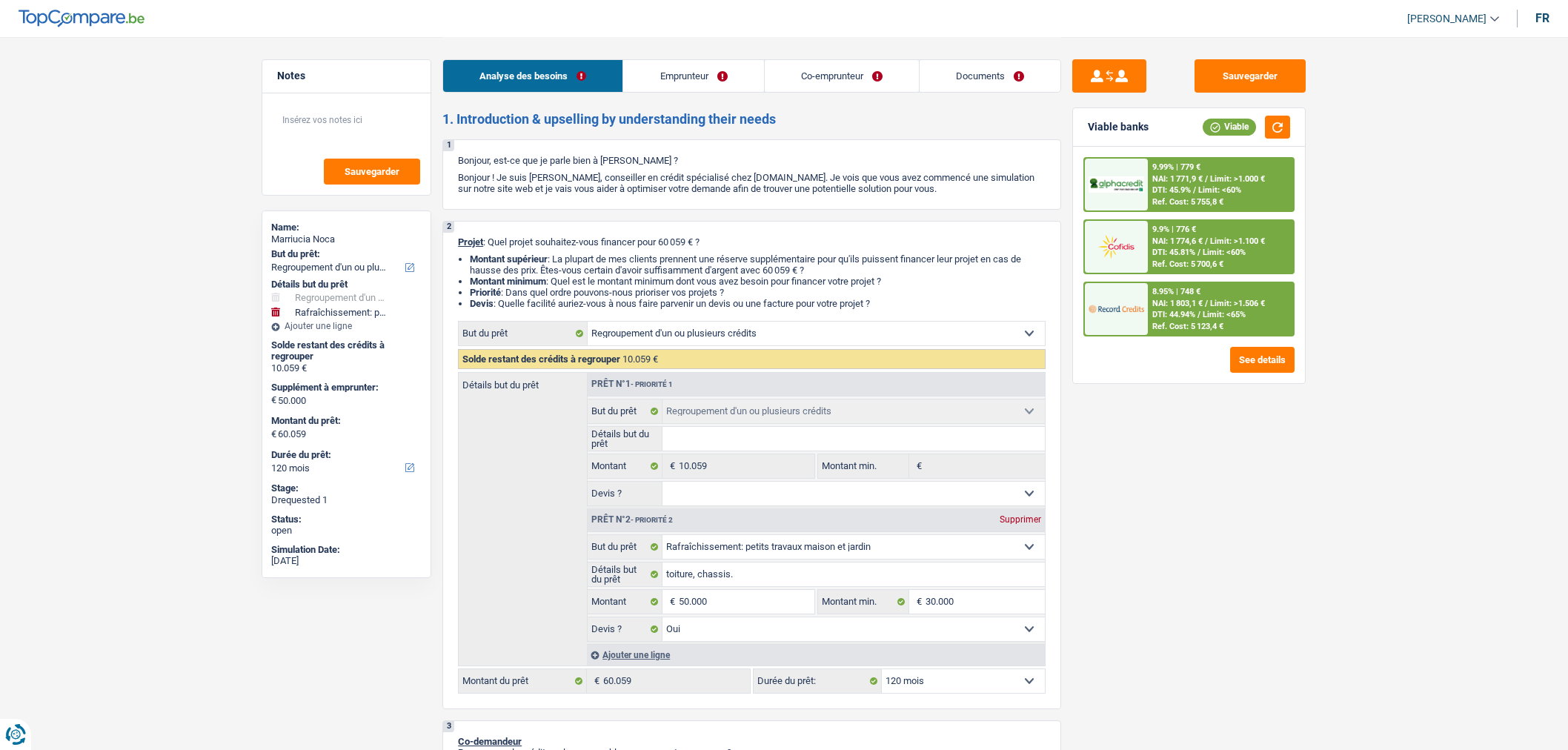
select select "refinancing"
select select "houseOrGarden"
select select "120"
select select "refinancing"
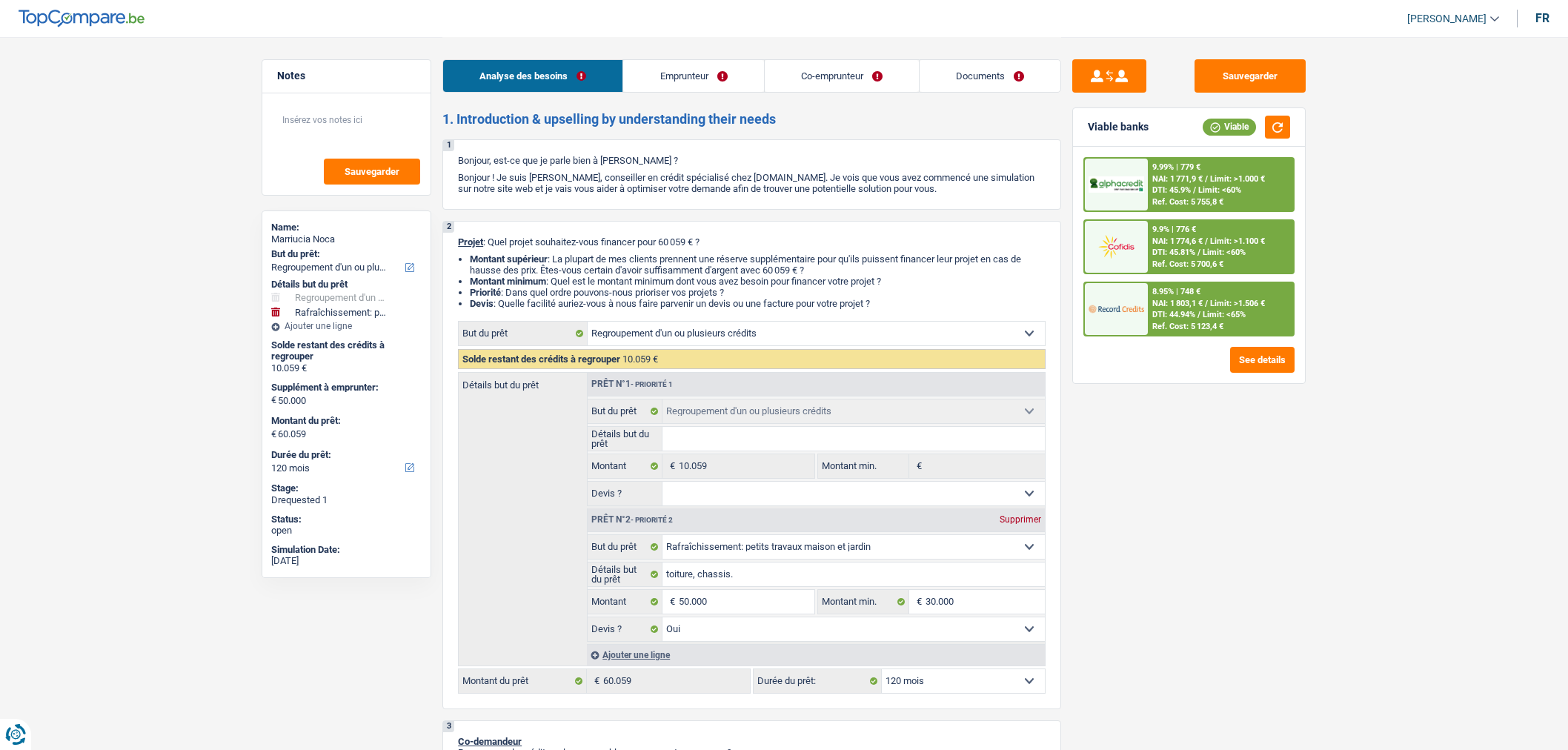
select select "refinancing"
select select "houseOrGarden"
select select "yes"
select select "120"
select select "mutuality"
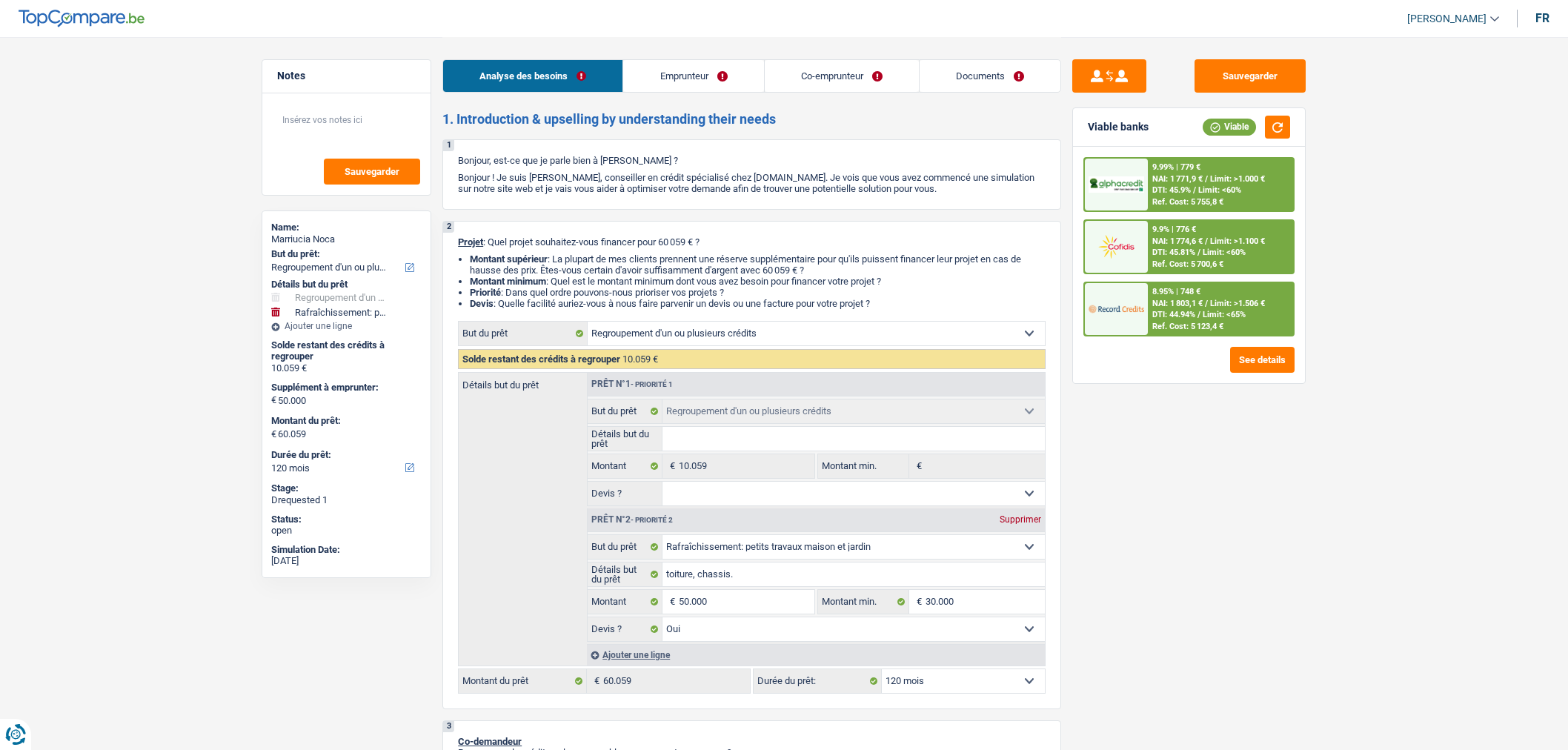
select select "retired"
select select "mutualityIndemnity"
select select "pension"
select select "ownerWithMortgage"
select select "mortgage"
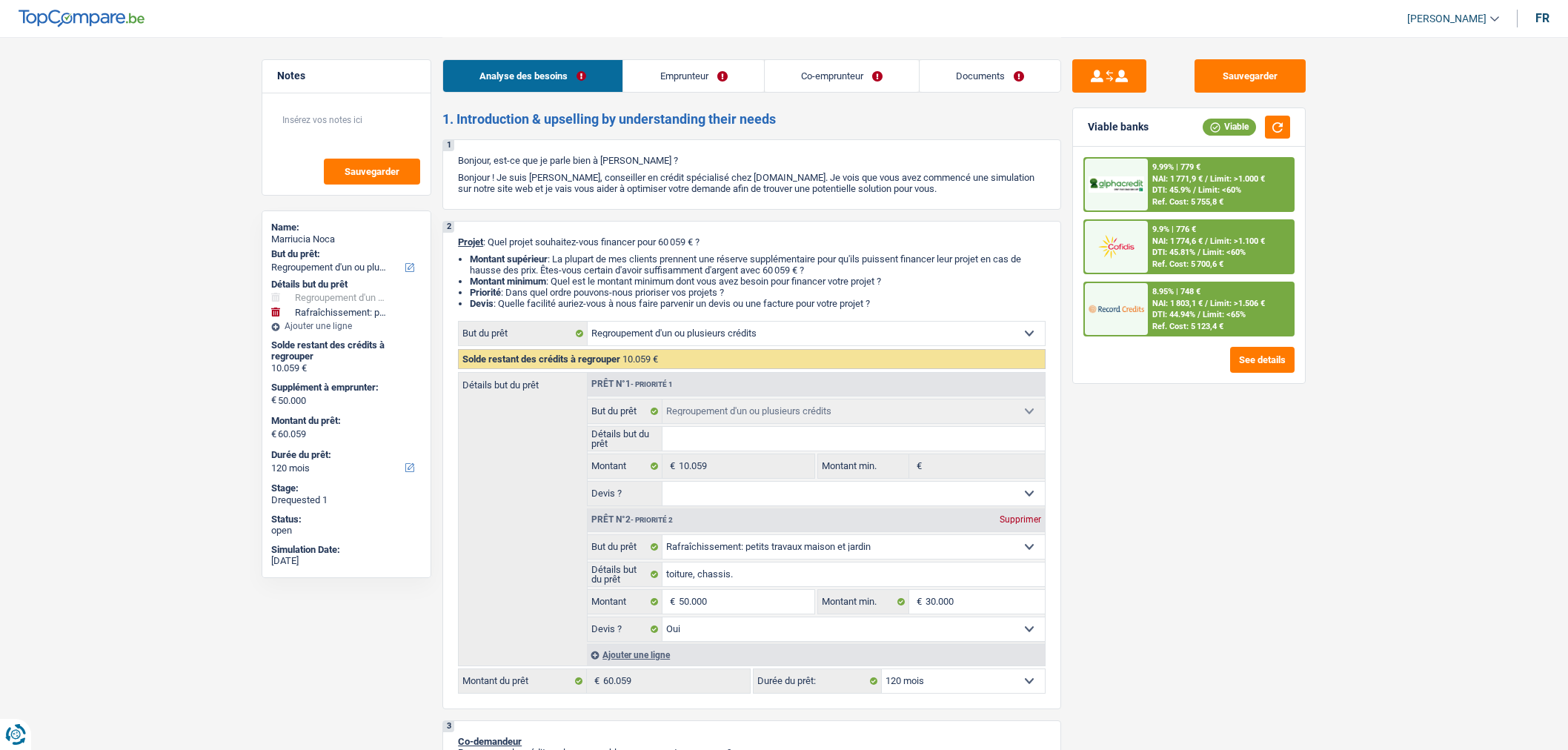
select select "420"
select select "personalLoan"
select select "other"
select select "84"
select select "refinancing"
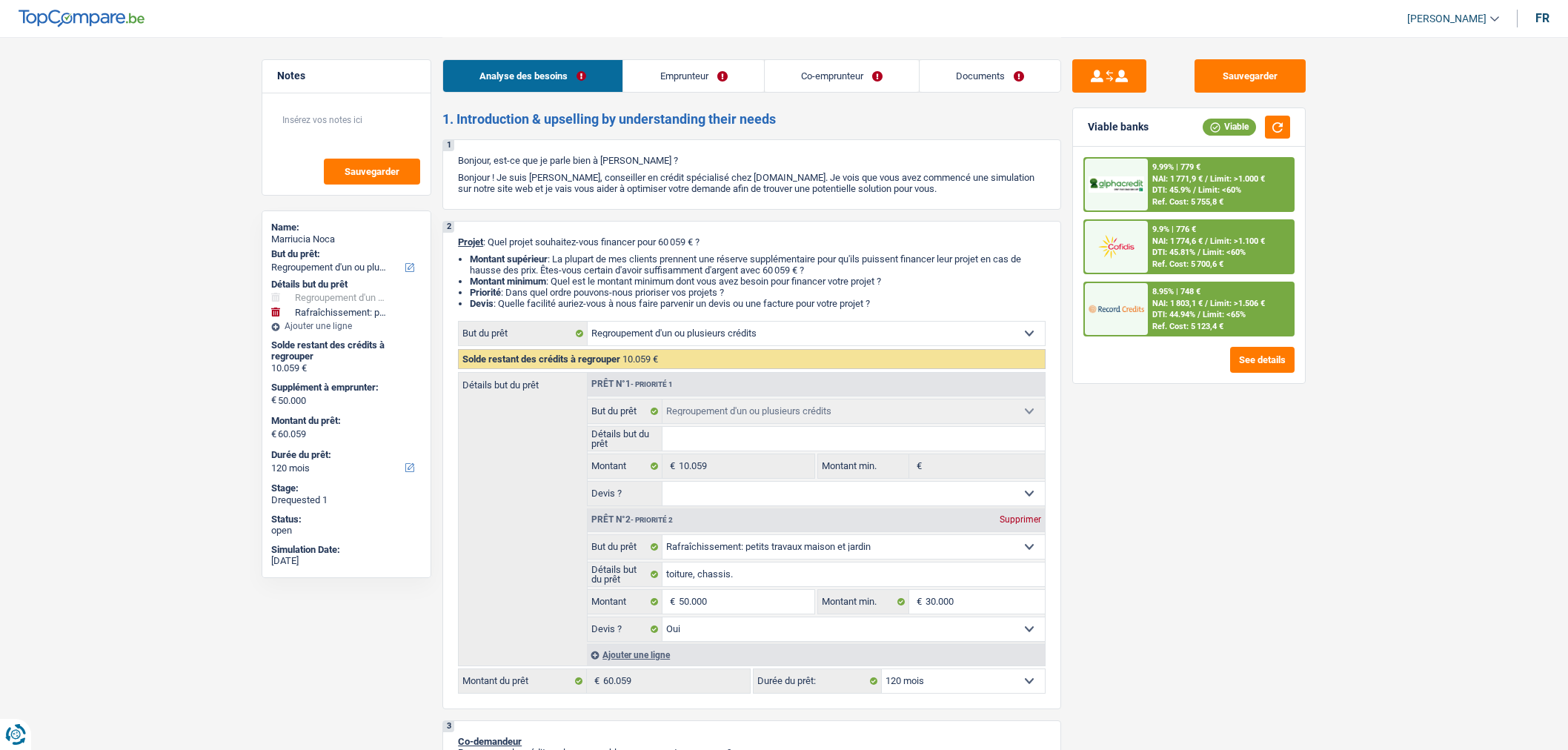
select select "refinancing"
select select "houseOrGarden"
select select "yes"
select select "120"
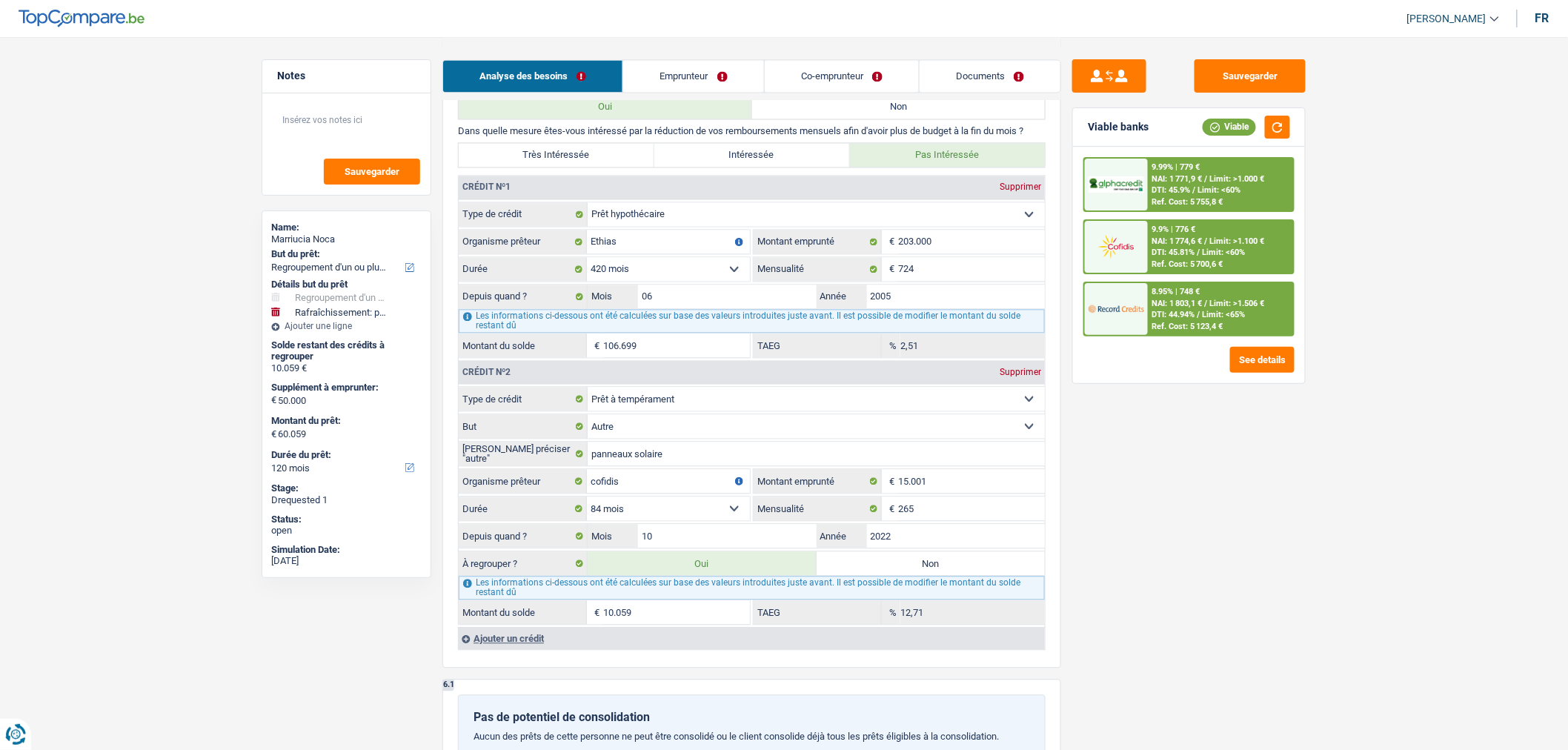
scroll to position [1216, 0]
